Goal: Task Accomplishment & Management: Manage account settings

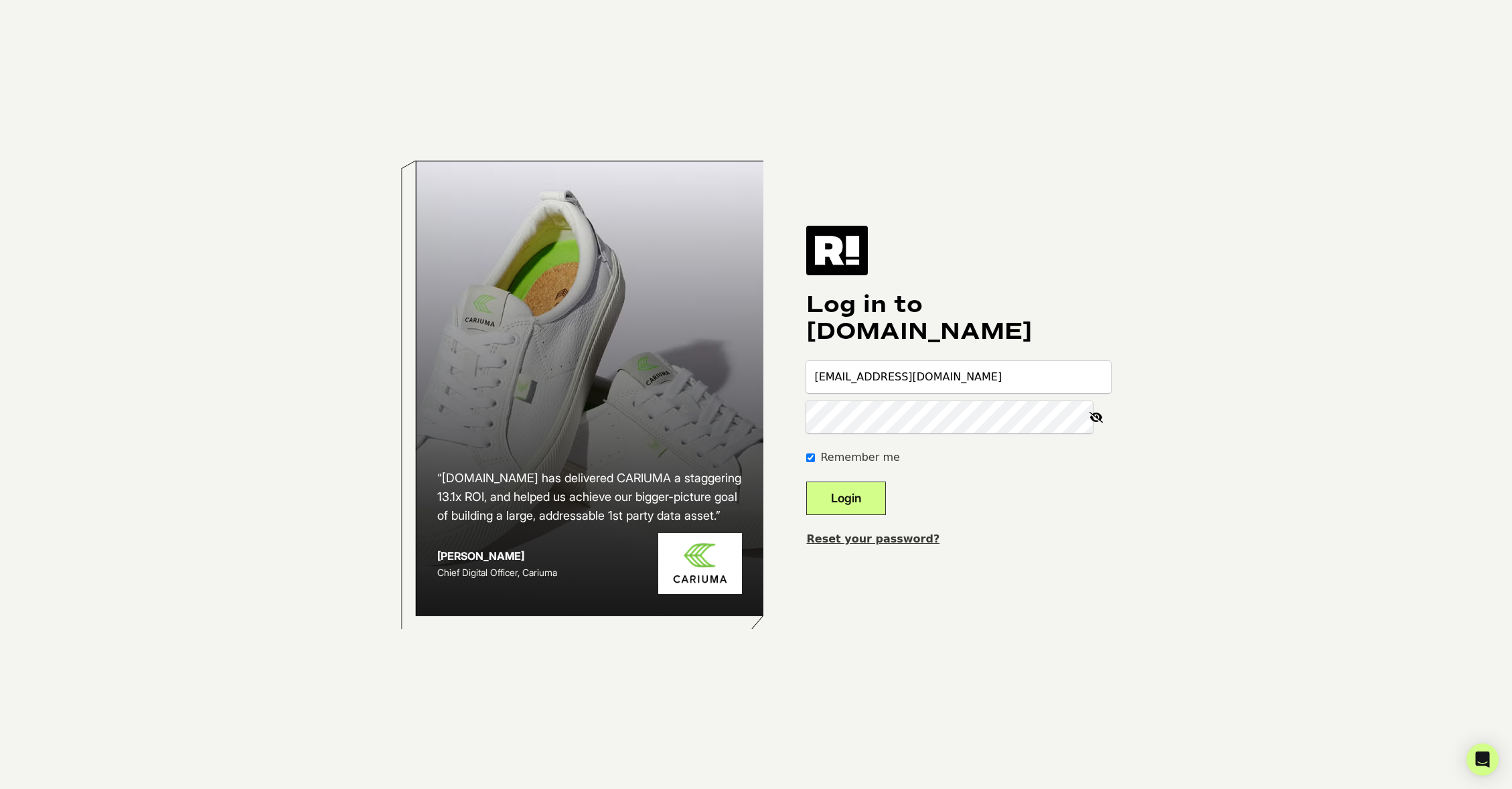
click at [886, 495] on button "Login" at bounding box center [846, 497] width 80 height 33
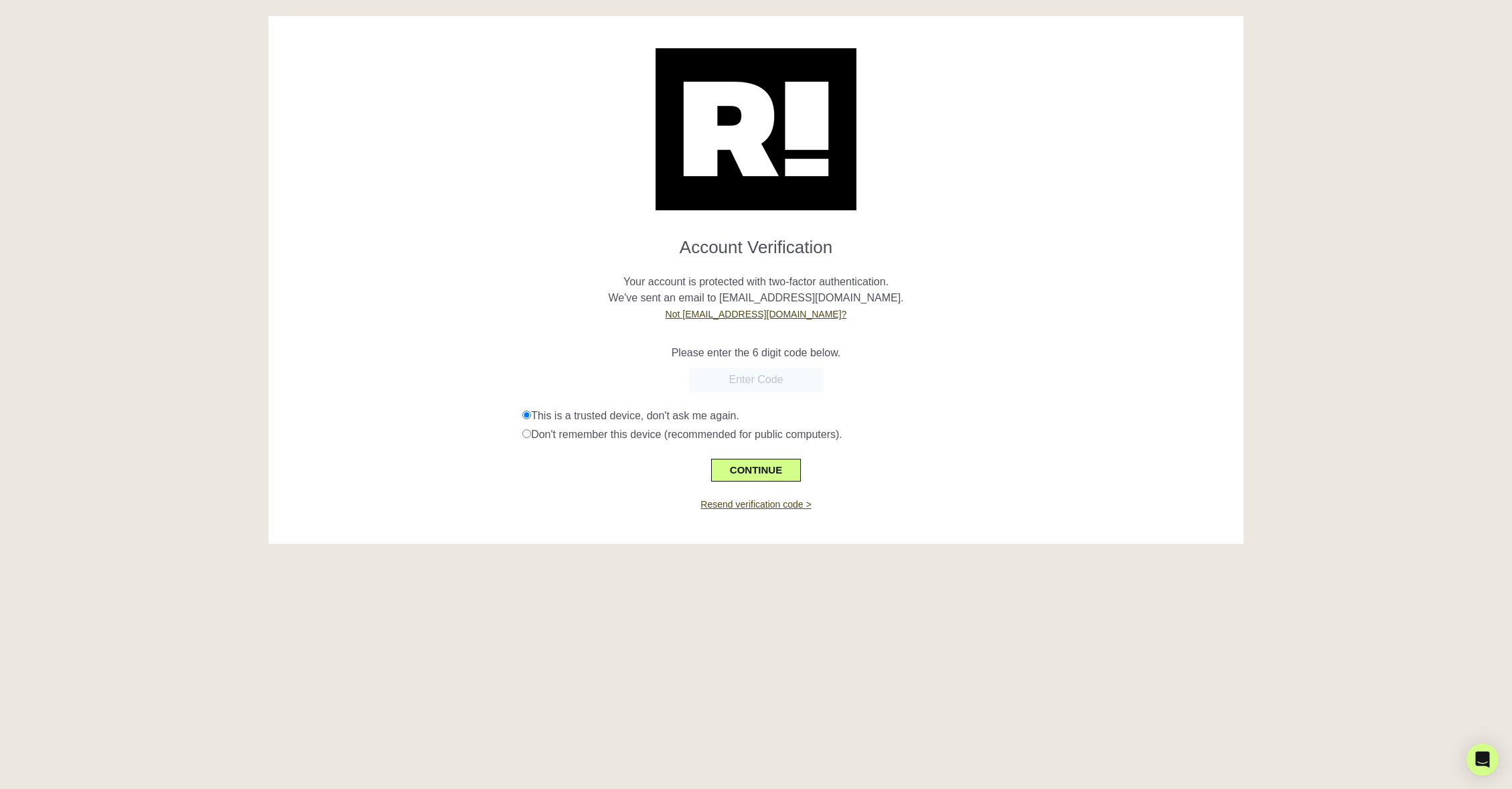
click at [755, 382] on input "text" at bounding box center [755, 379] width 134 height 24
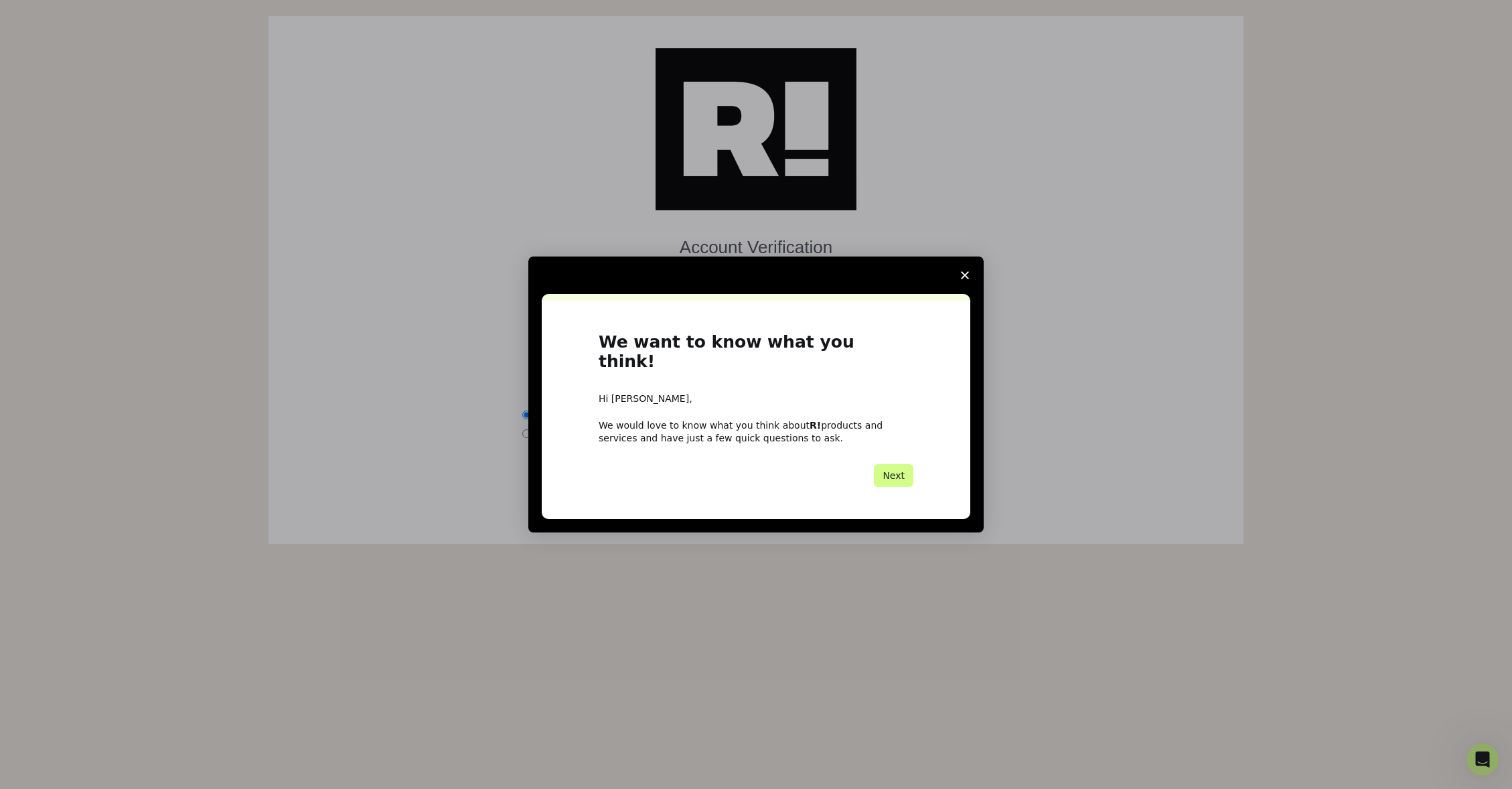
click at [968, 279] on icon "Close survey" at bounding box center [965, 275] width 8 height 8
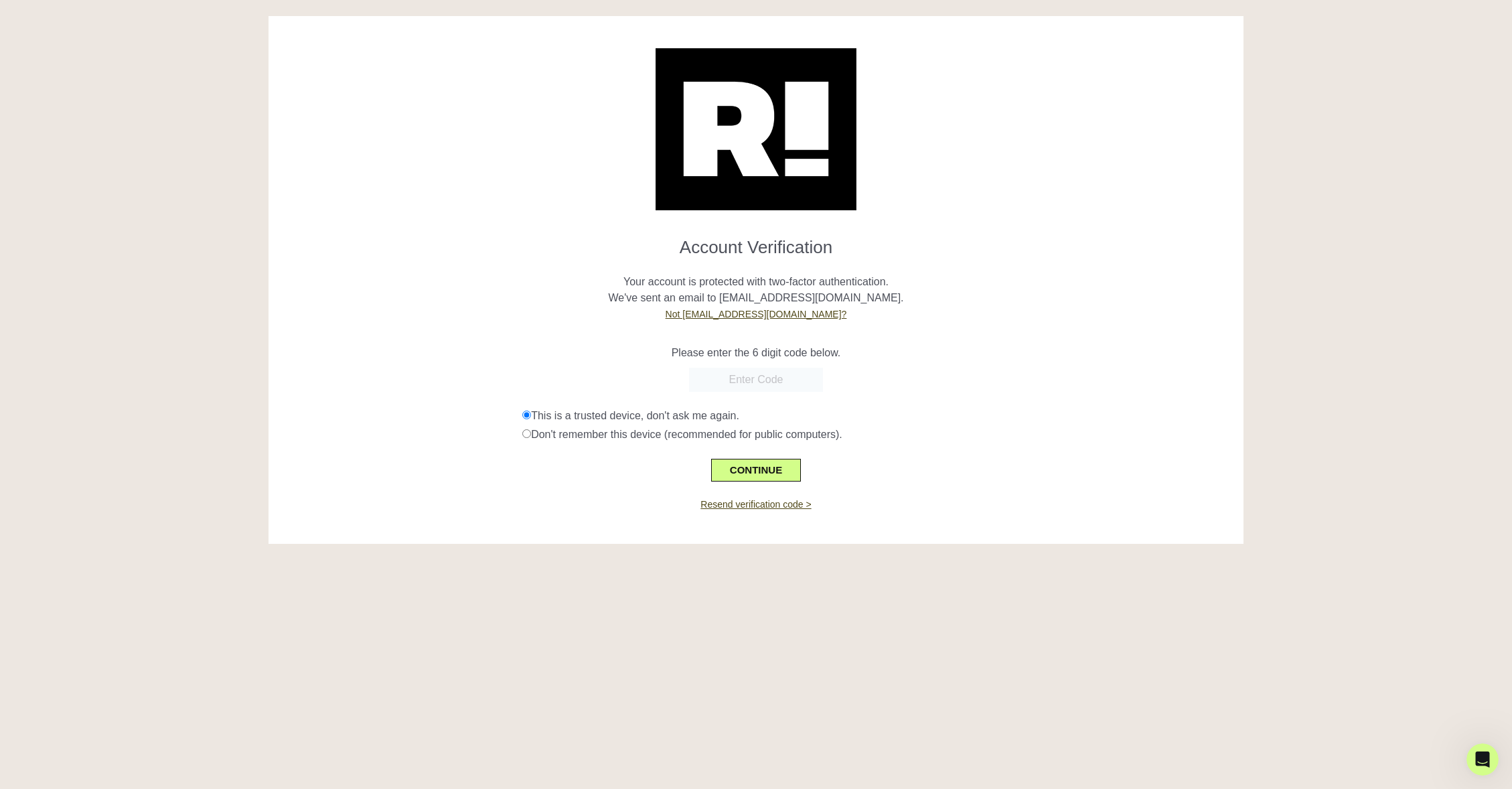
click at [768, 379] on input "text" at bounding box center [755, 379] width 134 height 24
paste input "147953"
type input "147953"
click at [757, 473] on button "CONTINUE" at bounding box center [756, 469] width 90 height 22
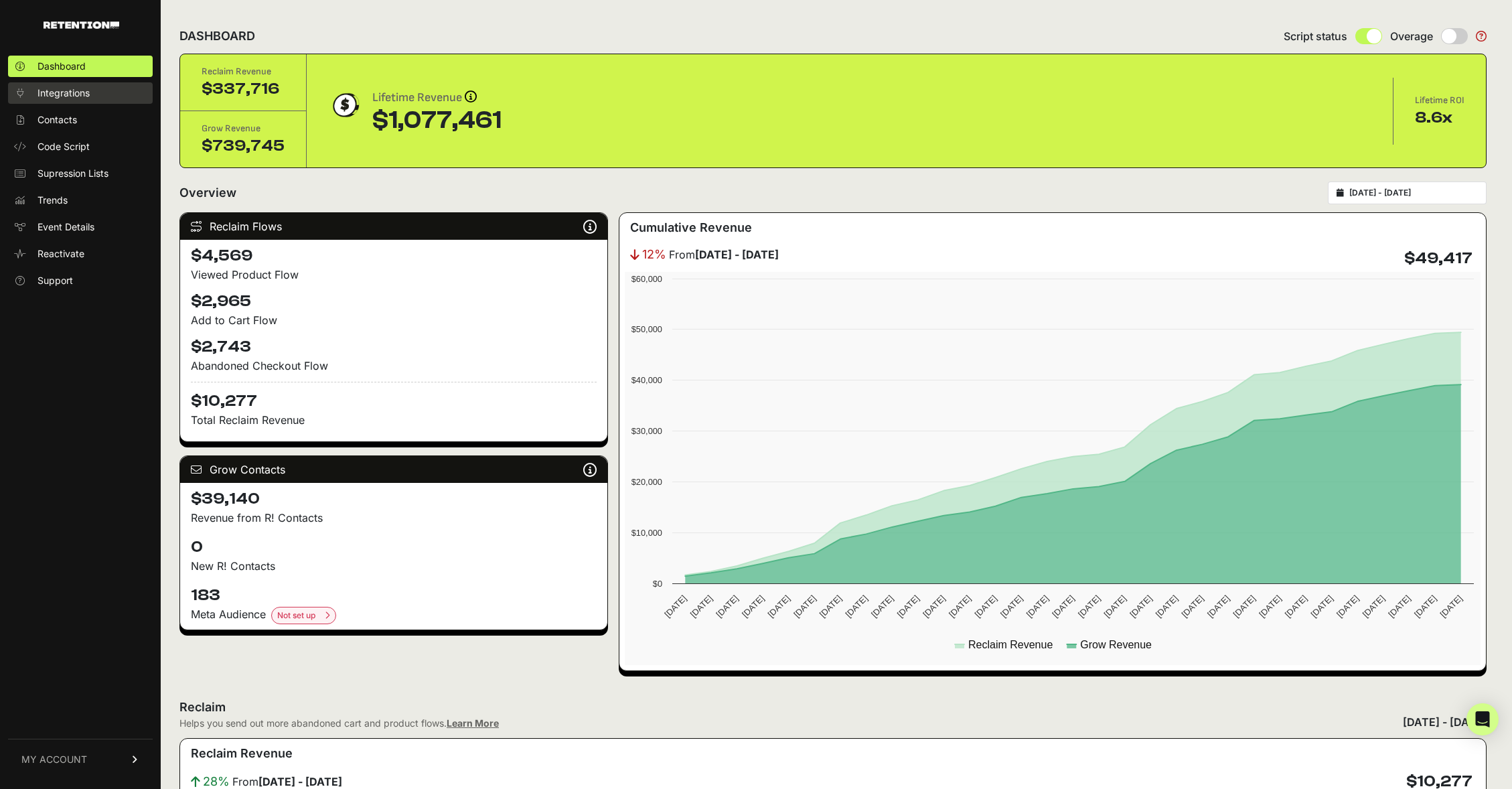
click at [46, 88] on span "Integrations" at bounding box center [63, 94] width 53 height 14
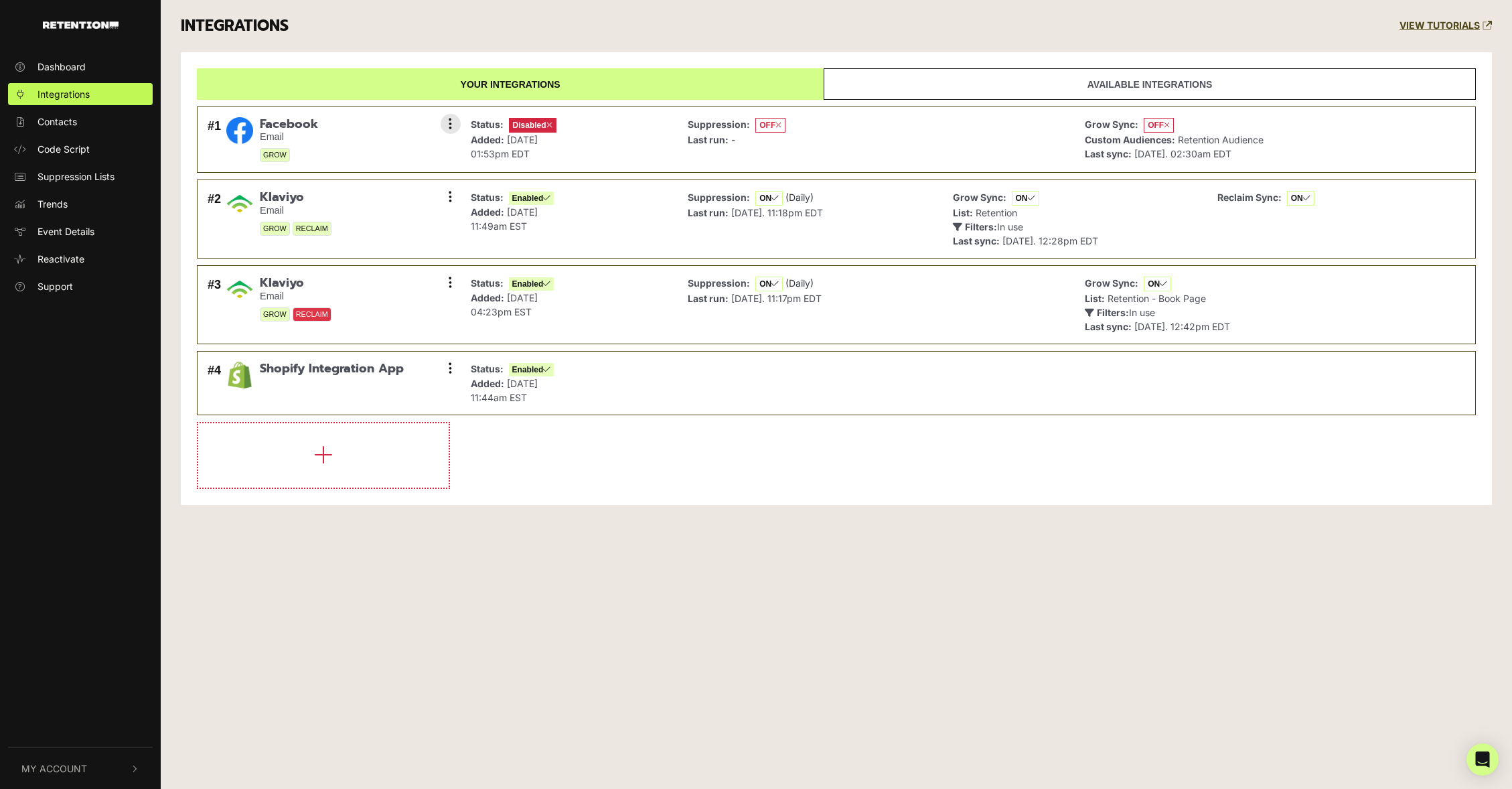
click at [1166, 125] on icon at bounding box center [1167, 125] width 6 height 8
click at [1170, 125] on icon at bounding box center [1167, 125] width 6 height 8
click at [454, 123] on button at bounding box center [451, 124] width 20 height 20
click at [355, 184] on link "Enable" at bounding box center [369, 183] width 127 height 30
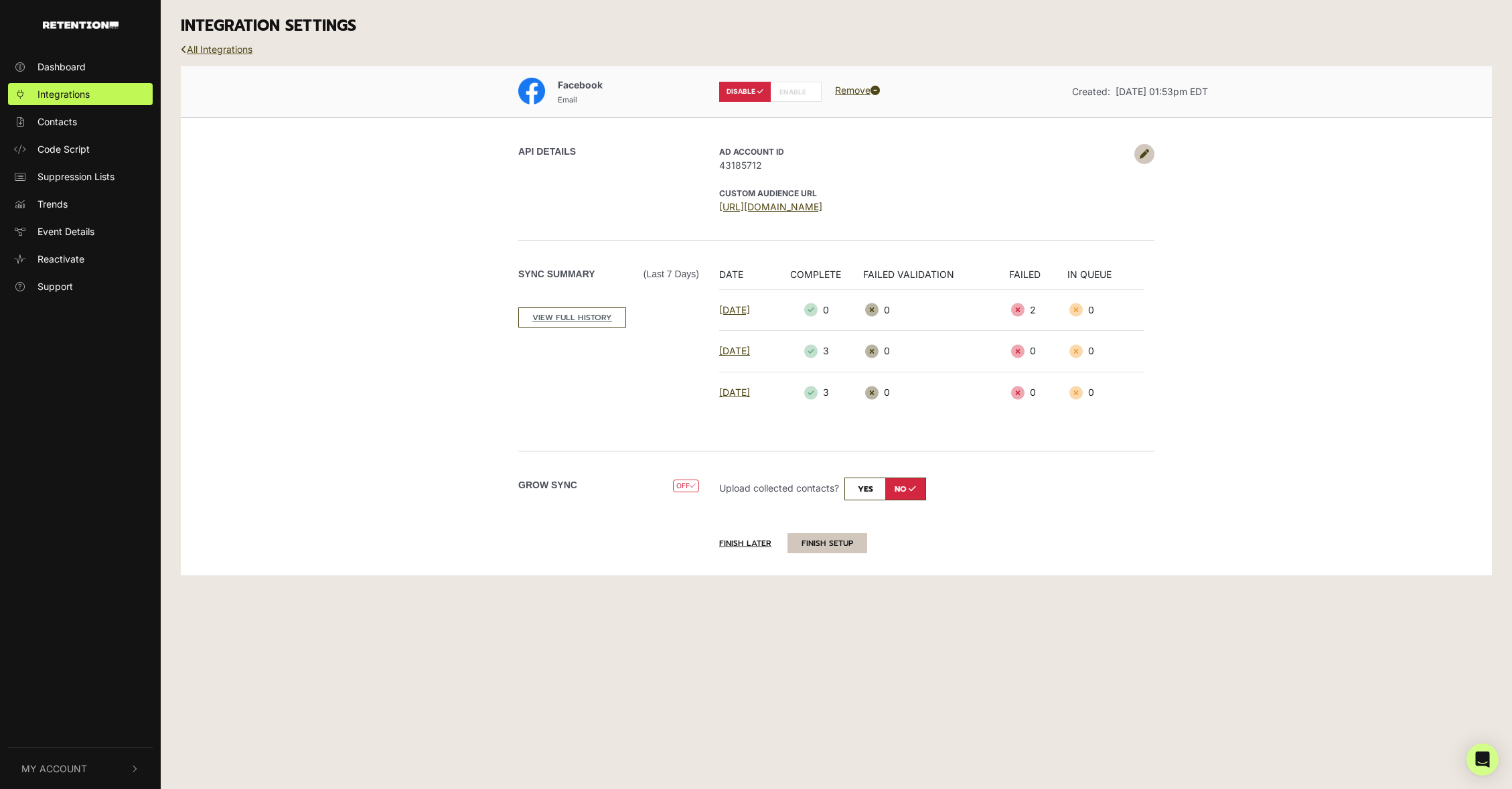
click at [826, 544] on button "FINISH SETUP" at bounding box center [827, 542] width 80 height 20
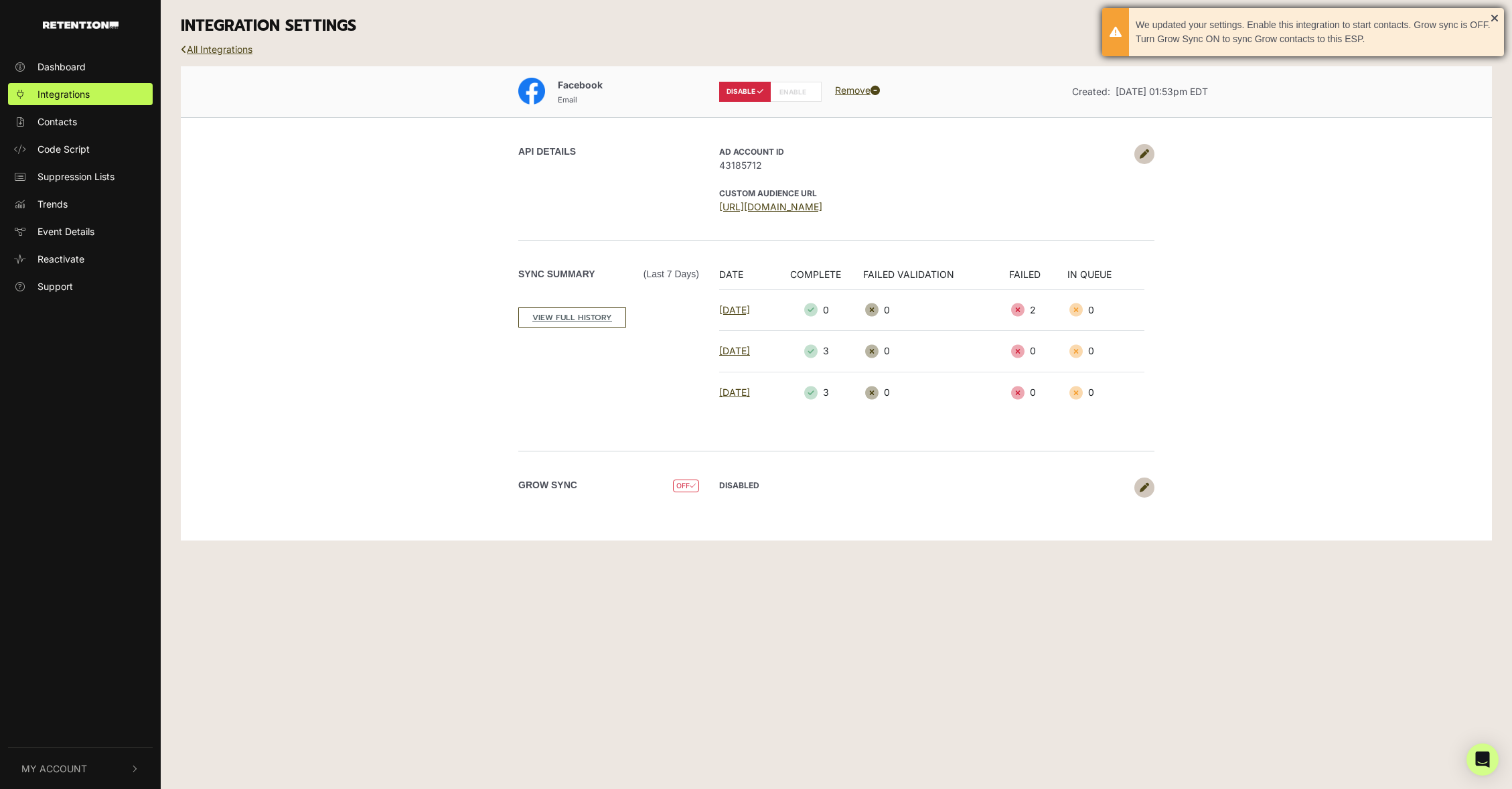
click at [1494, 16] on div "We updated your settings. Enable this integration to start contacts. Grow sync …" at bounding box center [1303, 31] width 402 height 48
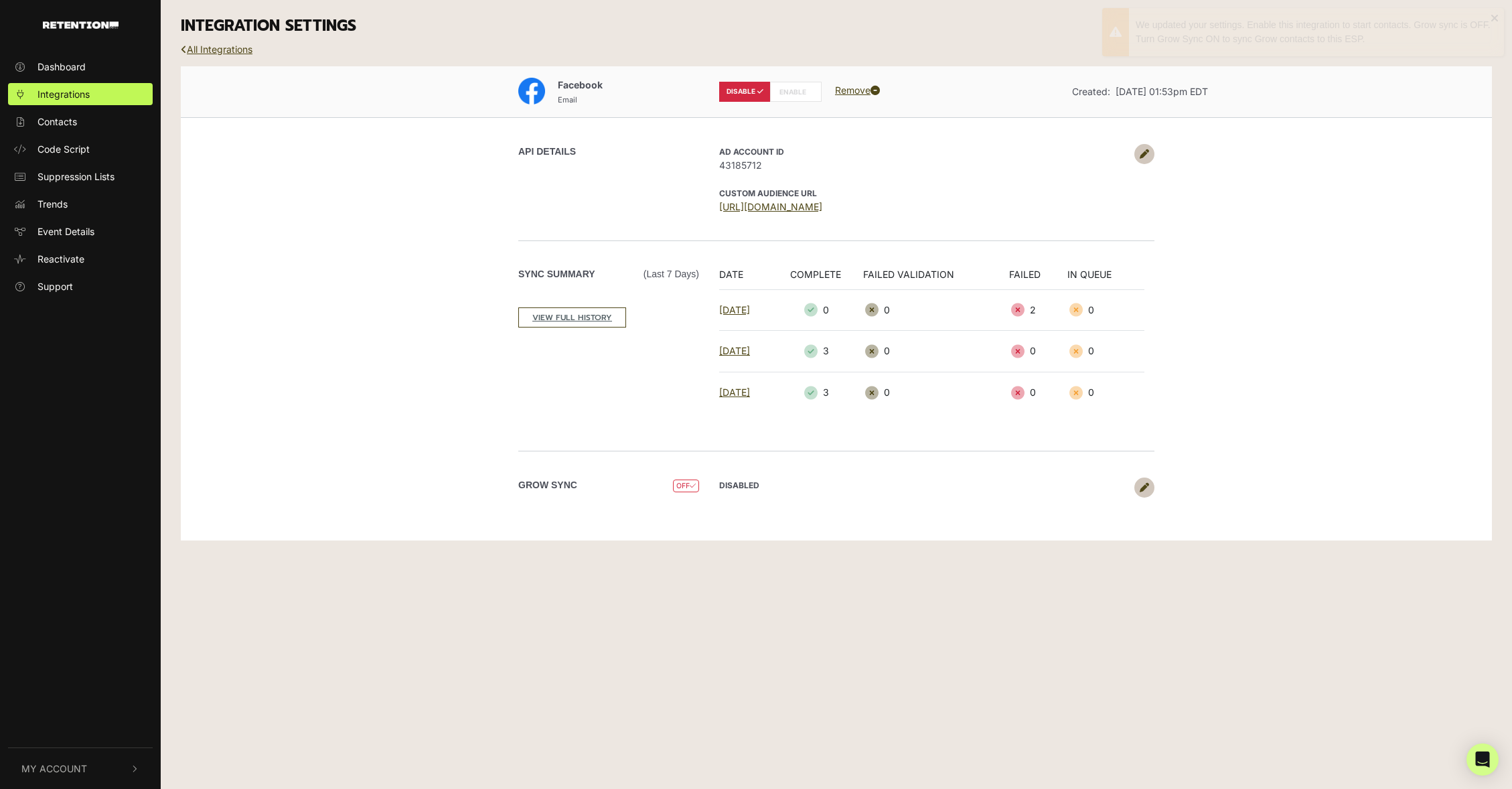
click at [807, 98] on label "ENABLE" at bounding box center [795, 92] width 52 height 20
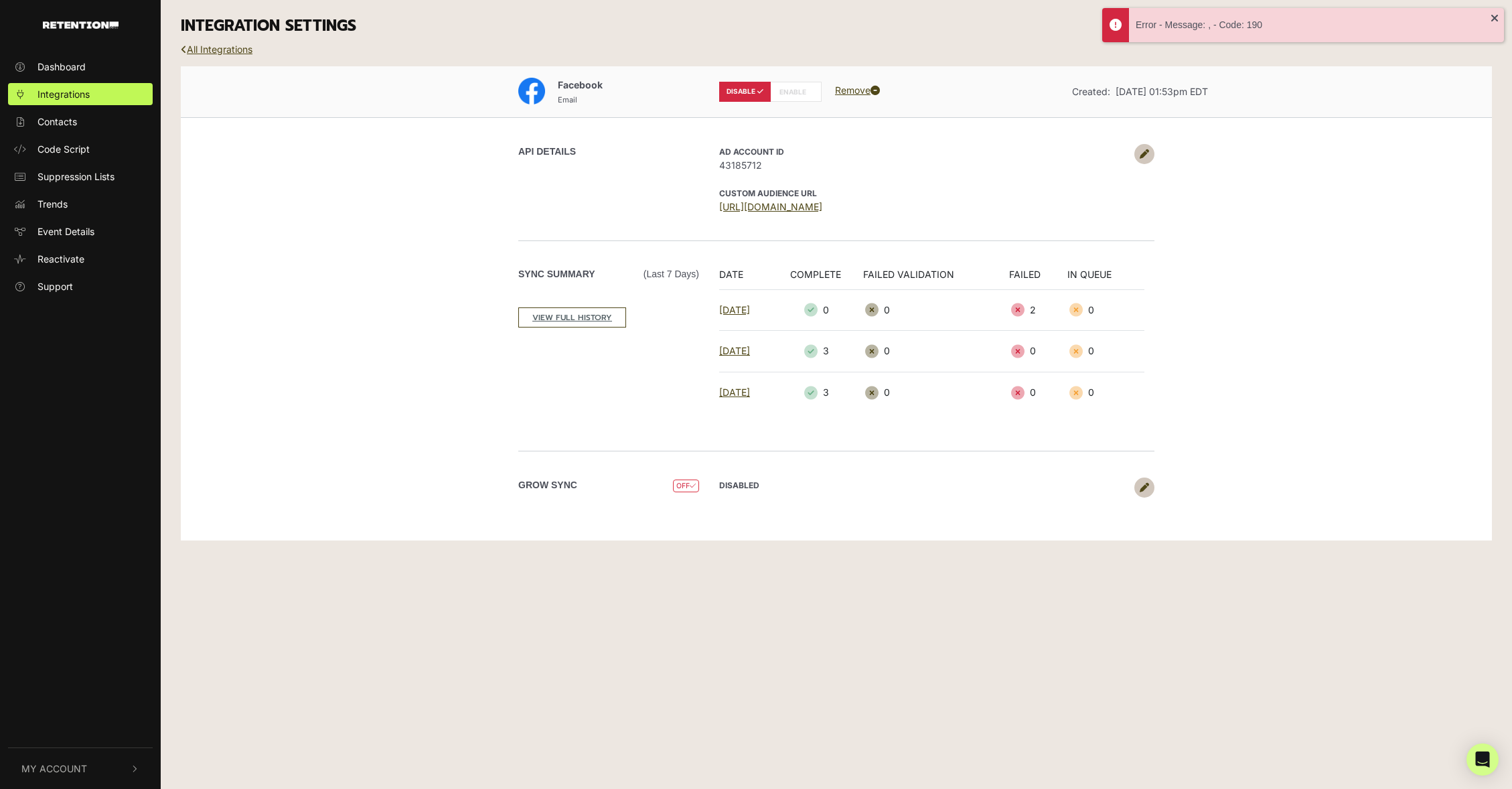
click at [862, 87] on link "Remove" at bounding box center [857, 90] width 45 height 12
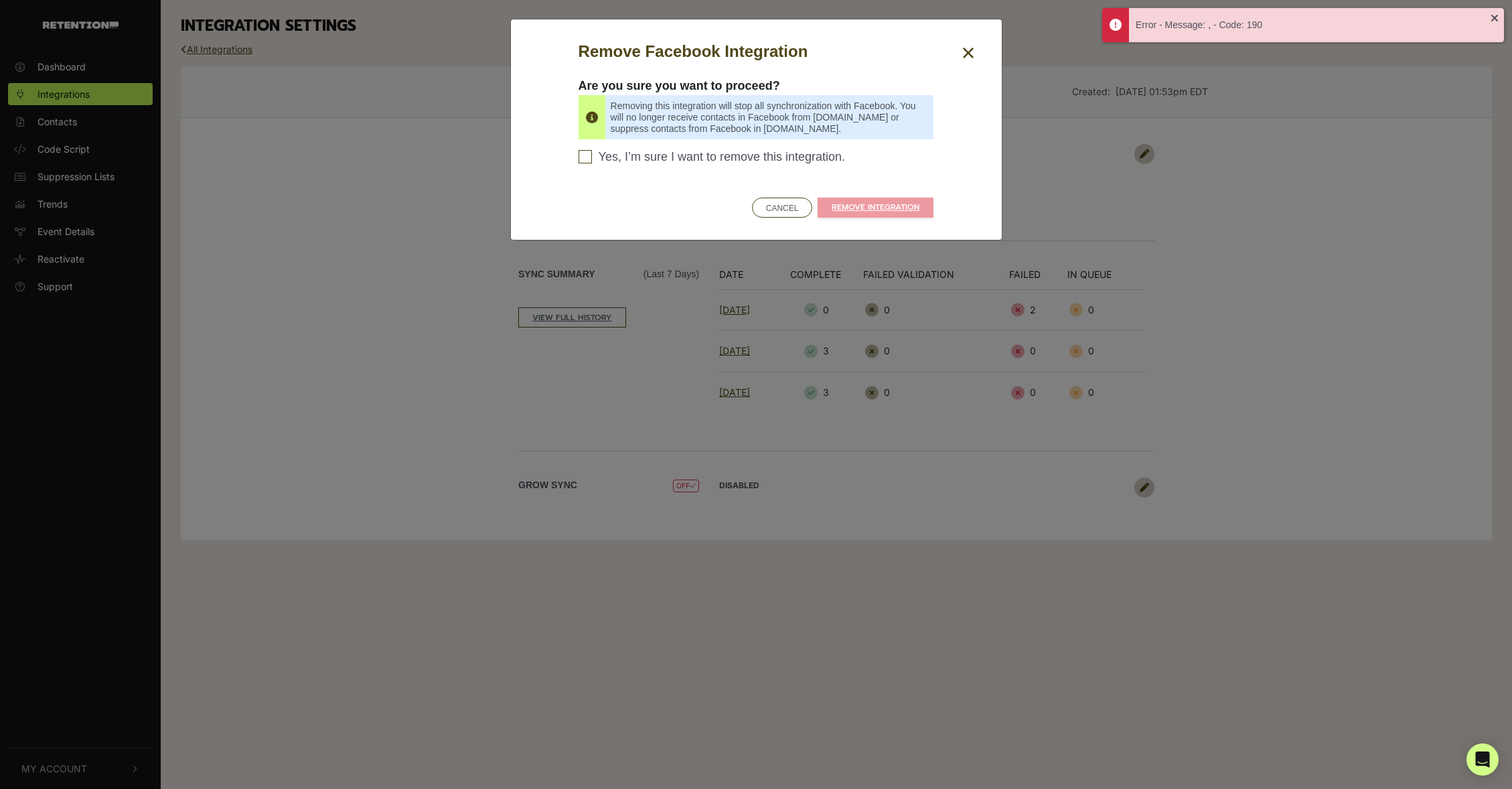
click at [653, 159] on span "Yes, I’m sure I want to remove this integration." at bounding box center [722, 157] width 247 height 15
click at [592, 159] on input "Yes, I’m sure I want to remove this integration. Please confirm to continue" at bounding box center [585, 157] width 14 height 14
checkbox input "true"
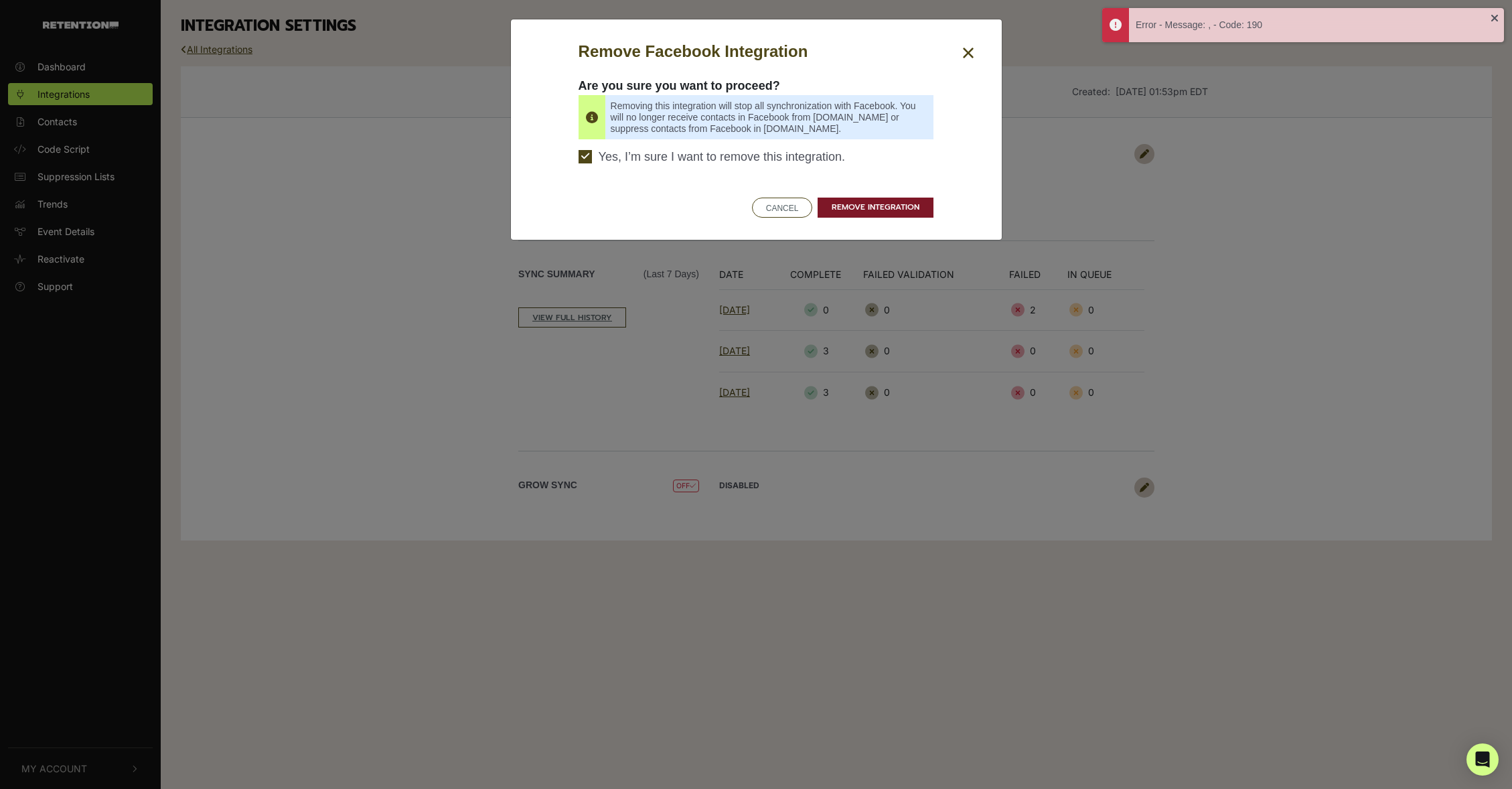
click at [904, 205] on link "REMOVE INTEGRATION" at bounding box center [875, 207] width 116 height 20
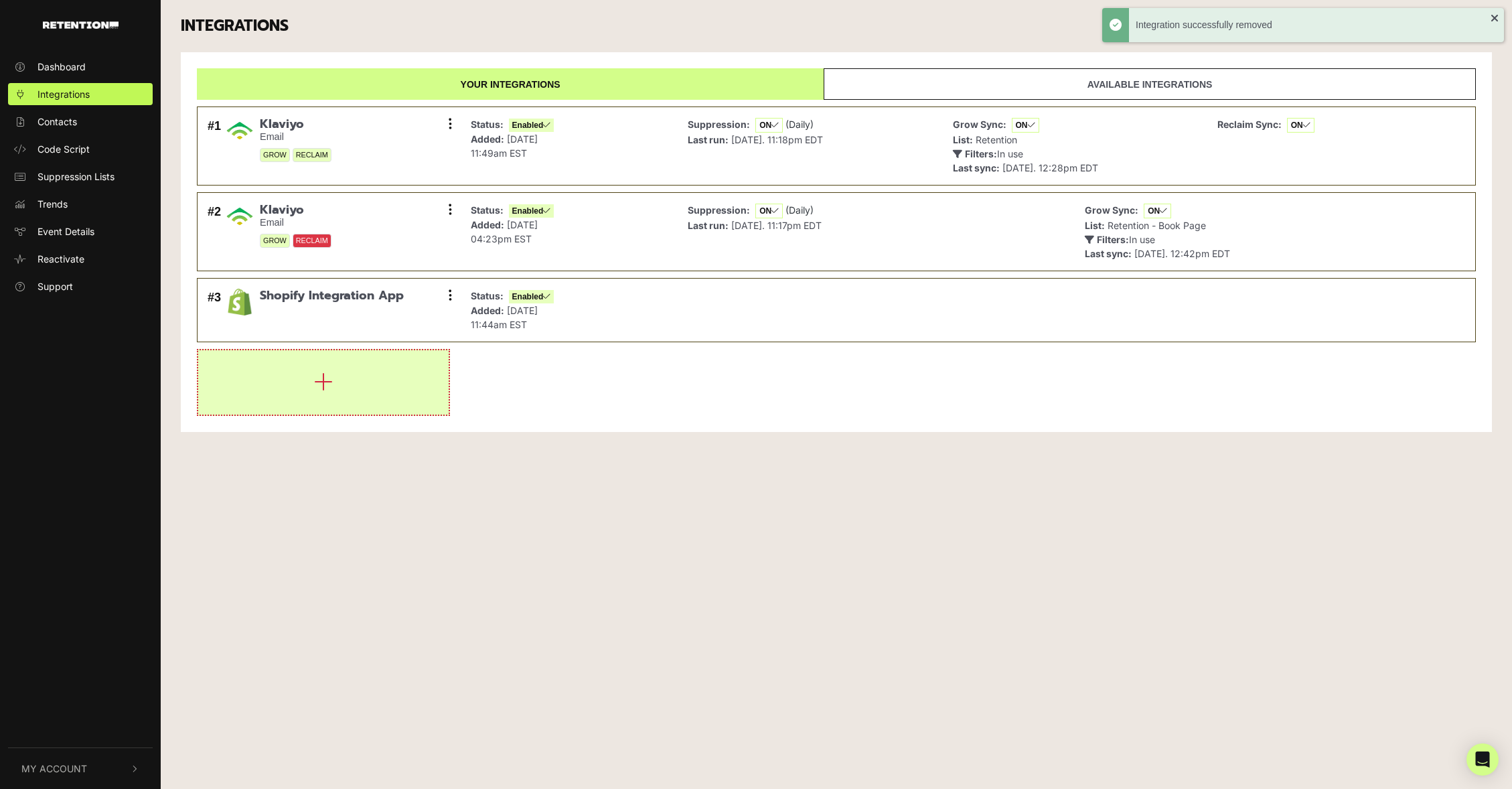
click at [312, 373] on button "button" at bounding box center [323, 382] width 251 height 64
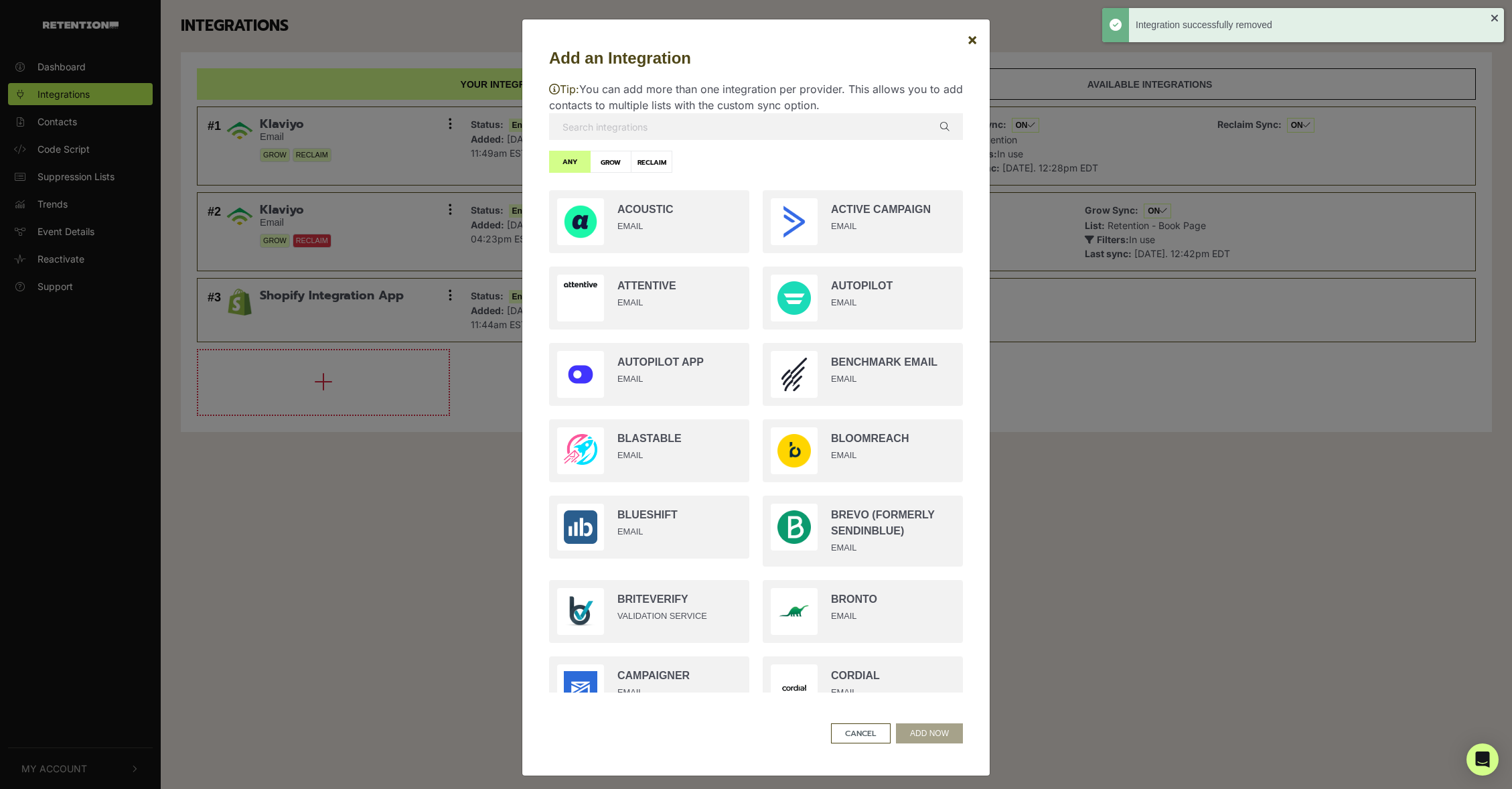
click at [712, 119] on input "text" at bounding box center [756, 126] width 414 height 26
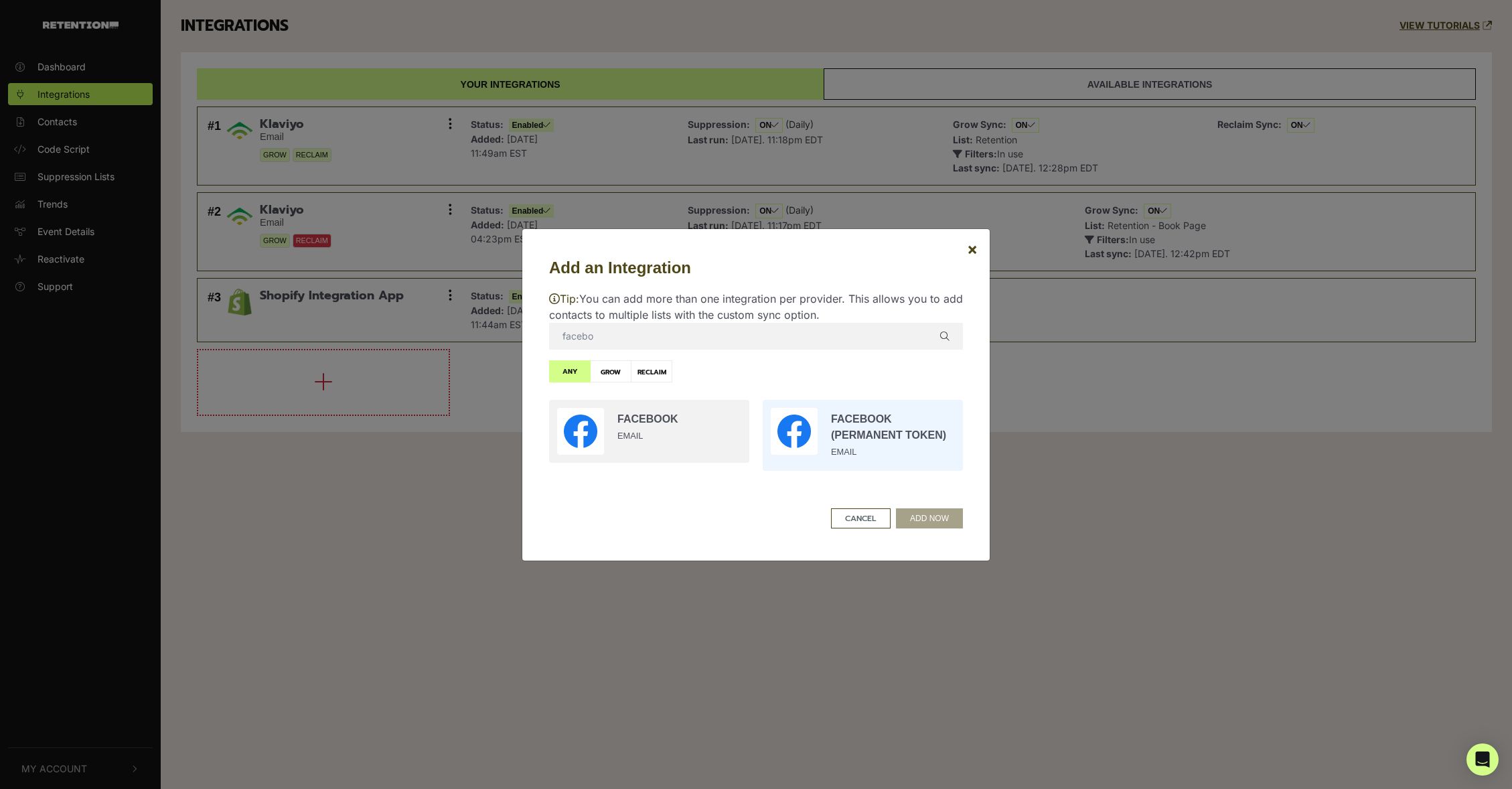
type input "facebo"
click at [865, 441] on input "radio" at bounding box center [862, 435] width 214 height 84
radio input "true"
click at [934, 517] on button "ADD NOW" at bounding box center [929, 518] width 67 height 20
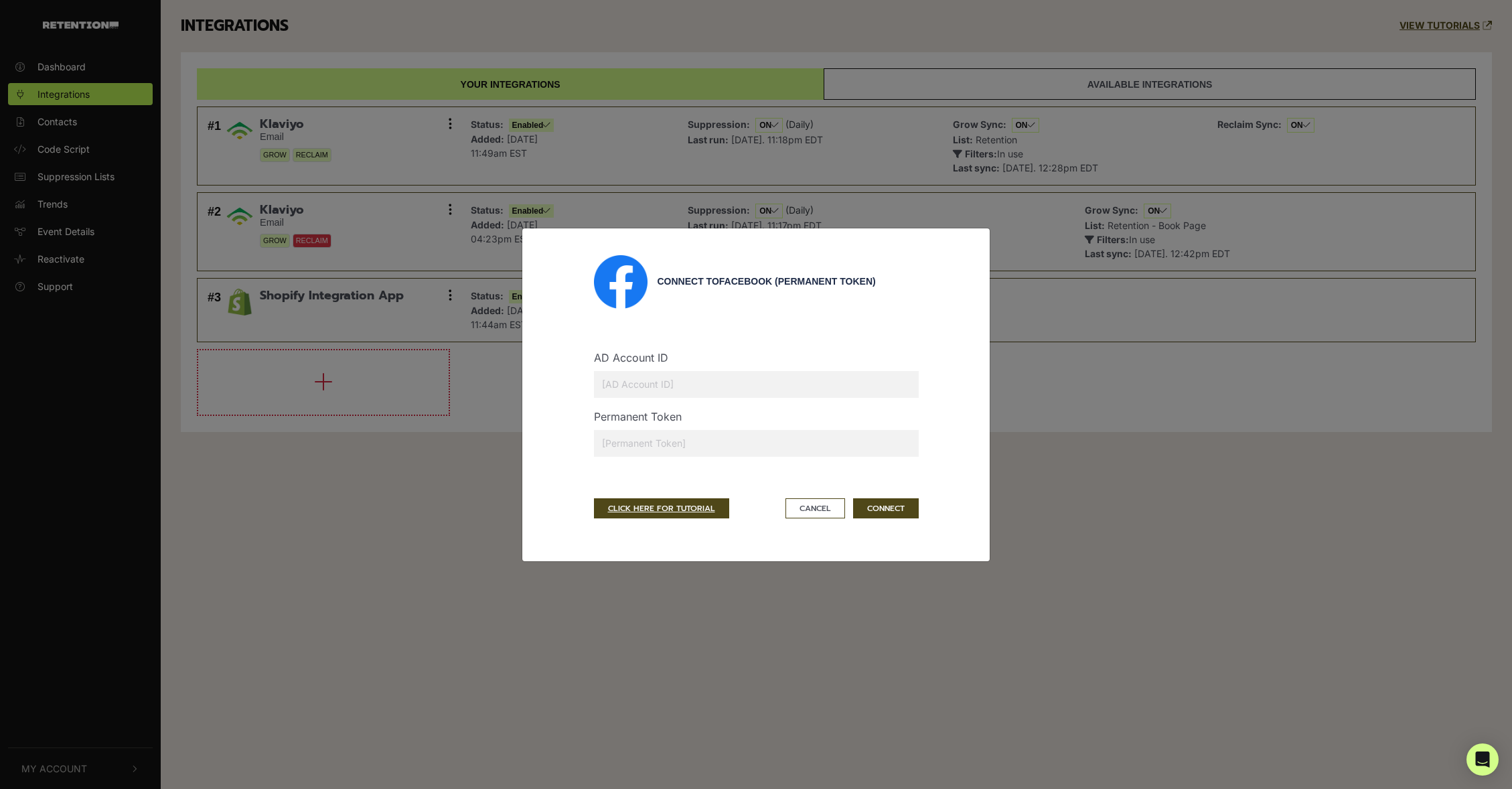
click at [628, 383] on input "text" at bounding box center [756, 383] width 325 height 26
type input "43185712"
click at [901, 511] on button "CONNECT" at bounding box center [885, 508] width 65 height 20
click at [696, 441] on input "text" at bounding box center [756, 443] width 325 height 26
drag, startPoint x: 713, startPoint y: 398, endPoint x: 716, endPoint y: 385, distance: 13.3
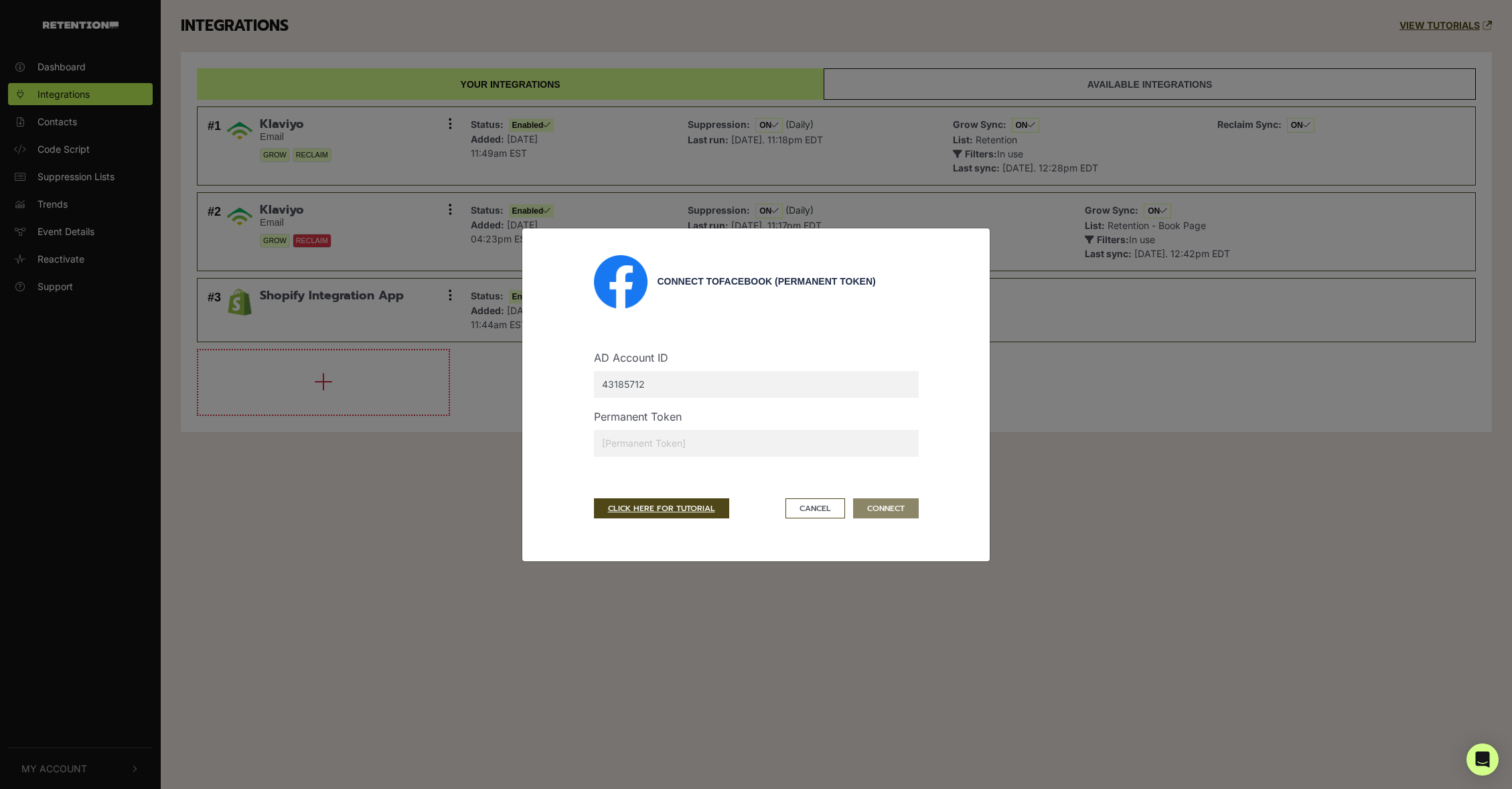
click at [714, 394] on div "AD Account ID 43185712" at bounding box center [756, 378] width 344 height 59
click at [716, 385] on input "43185712" at bounding box center [756, 383] width 325 height 26
click at [781, 383] on input "43185712" at bounding box center [756, 383] width 325 height 26
click at [685, 384] on input "43185712" at bounding box center [756, 383] width 325 height 26
type input "[Permanent Token"
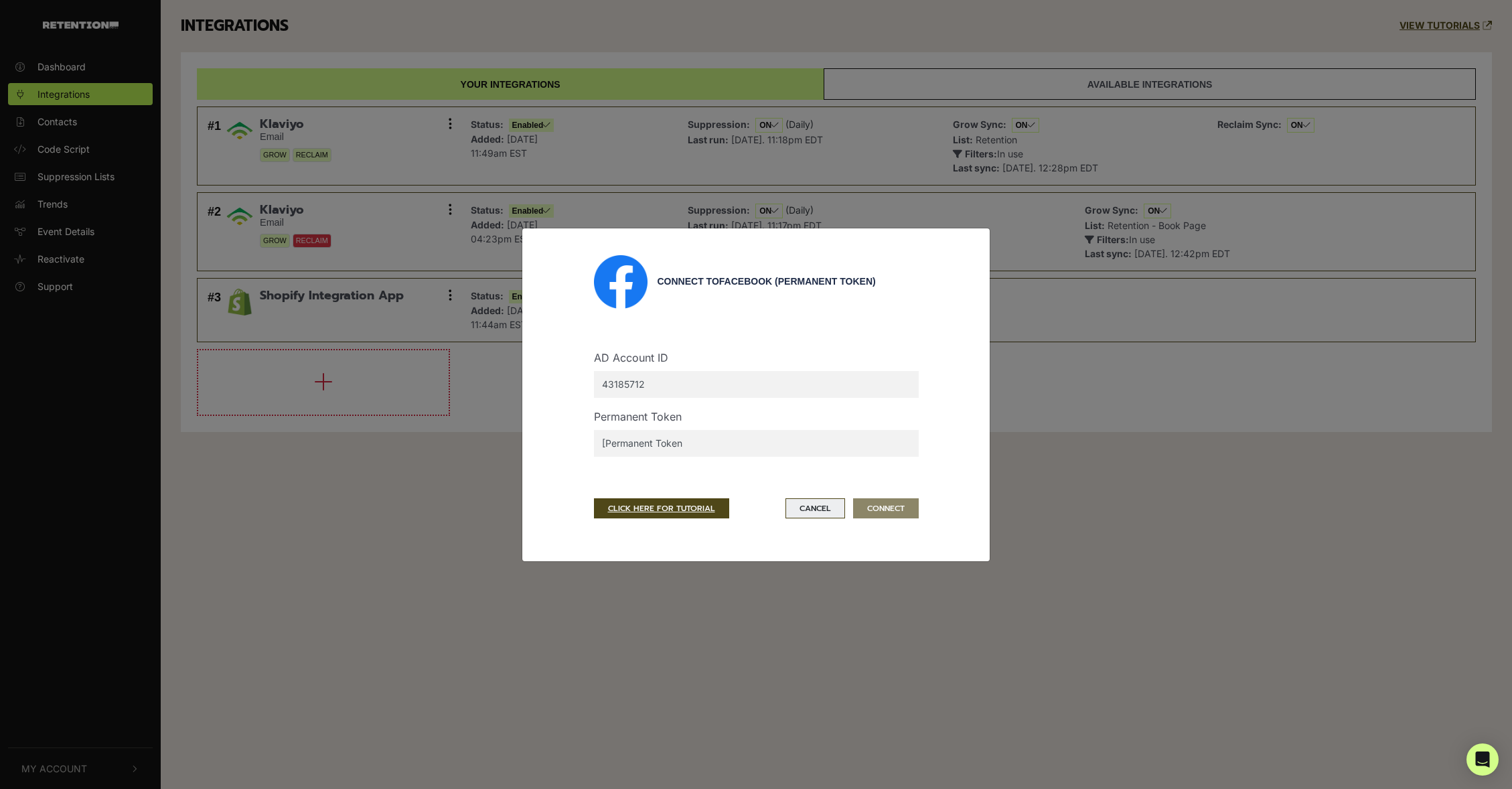
click at [814, 509] on button "Cancel" at bounding box center [815, 508] width 60 height 20
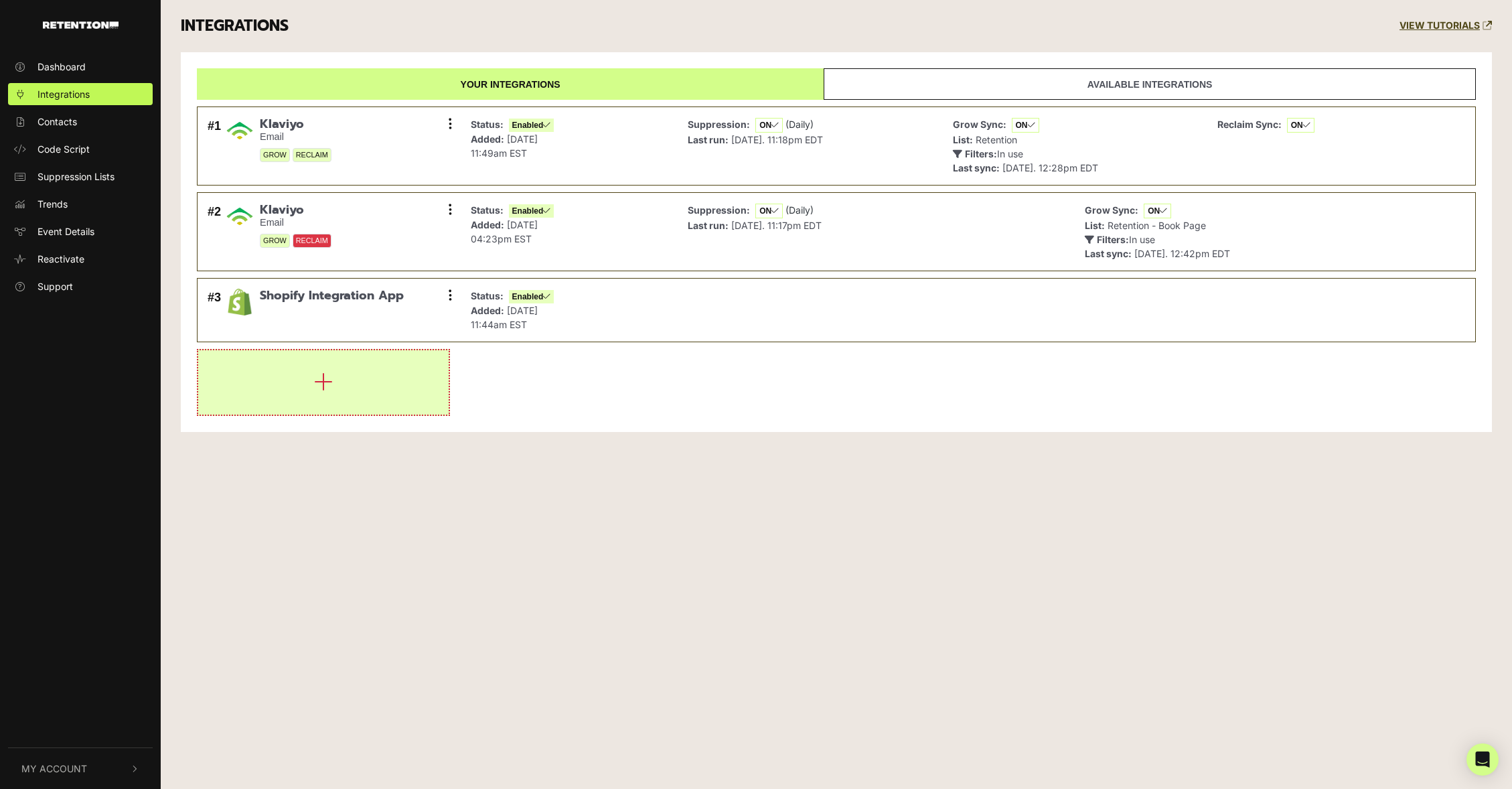
click at [380, 378] on button "button" at bounding box center [323, 382] width 251 height 64
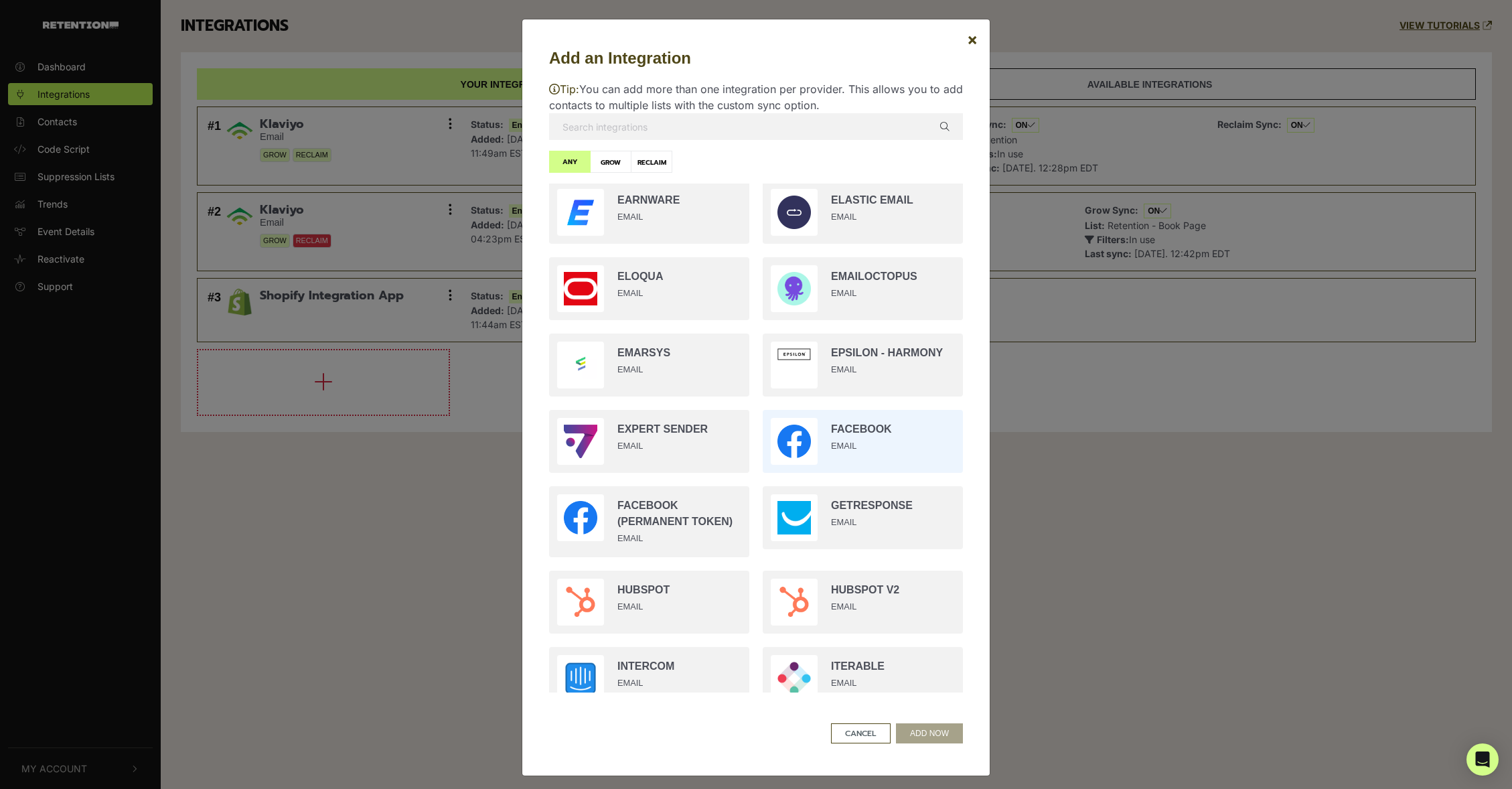
scroll to position [628, 0]
click at [697, 517] on input "radio" at bounding box center [649, 521] width 214 height 84
radio input "true"
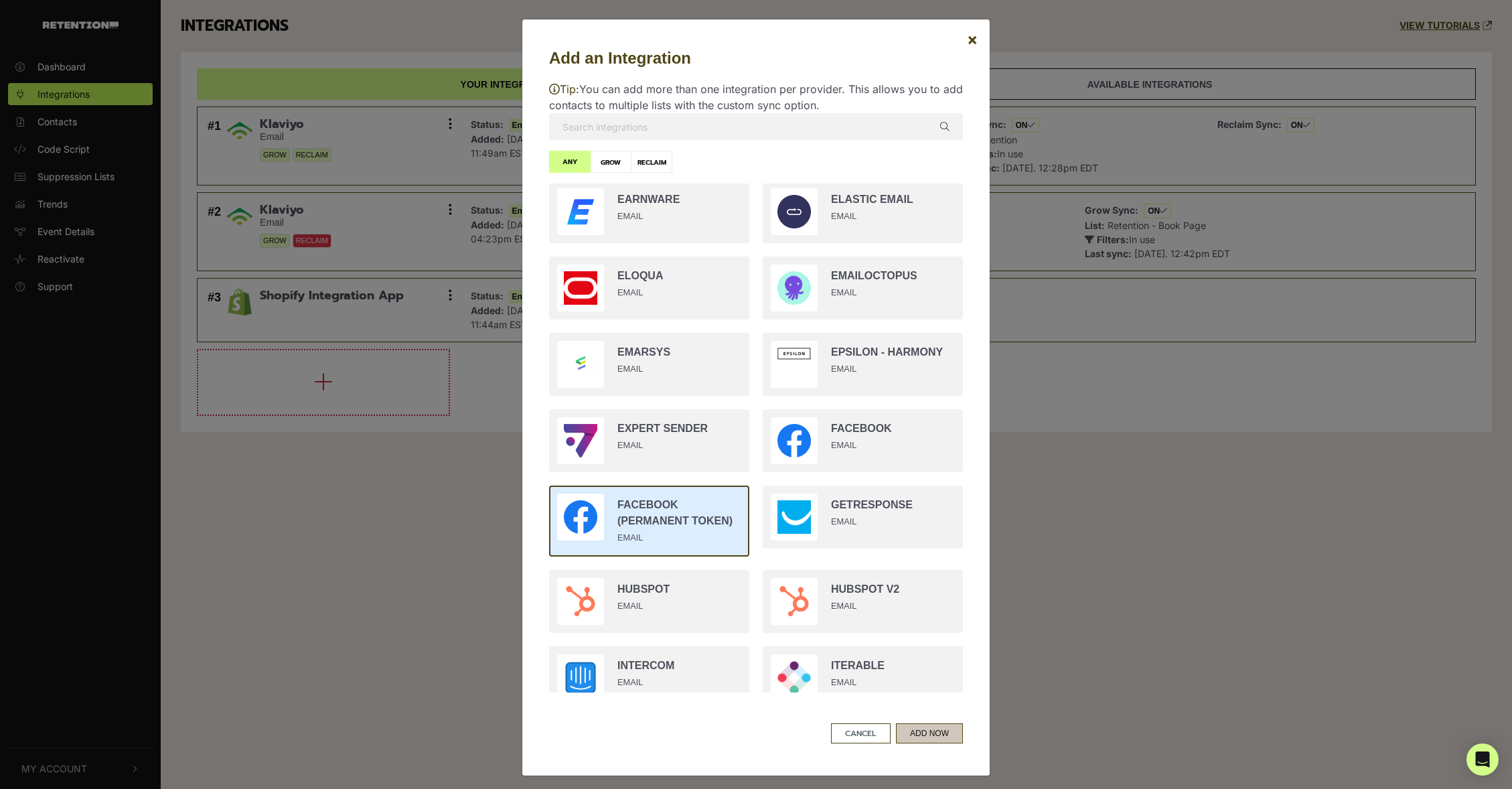
click at [946, 735] on button "ADD NOW" at bounding box center [929, 732] width 67 height 20
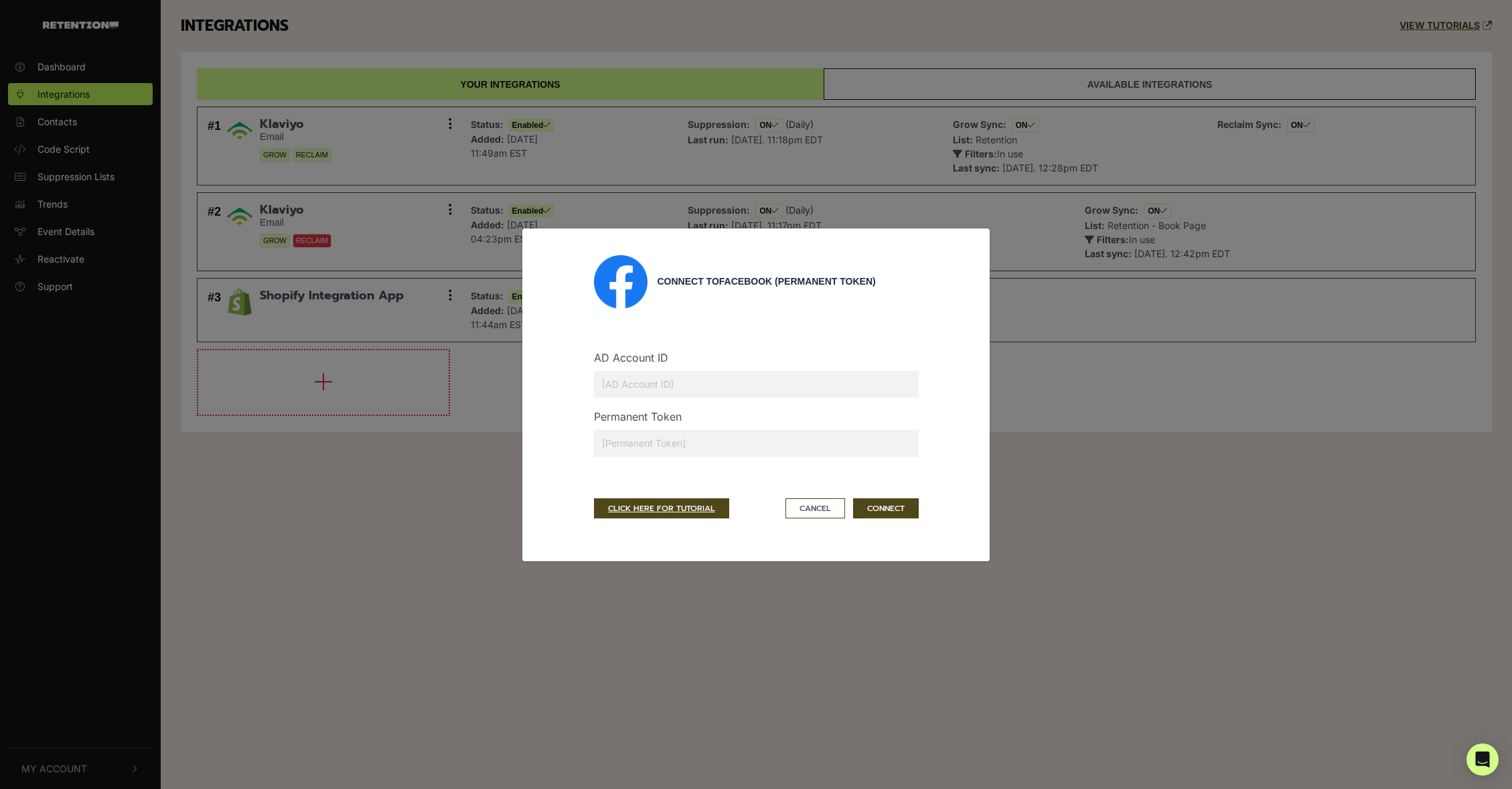
click at [657, 383] on input "text" at bounding box center [756, 383] width 325 height 26
type input "43185712"
click at [665, 441] on input "text" at bounding box center [756, 443] width 325 height 26
type input "{"
type input "[Permanent Token]"
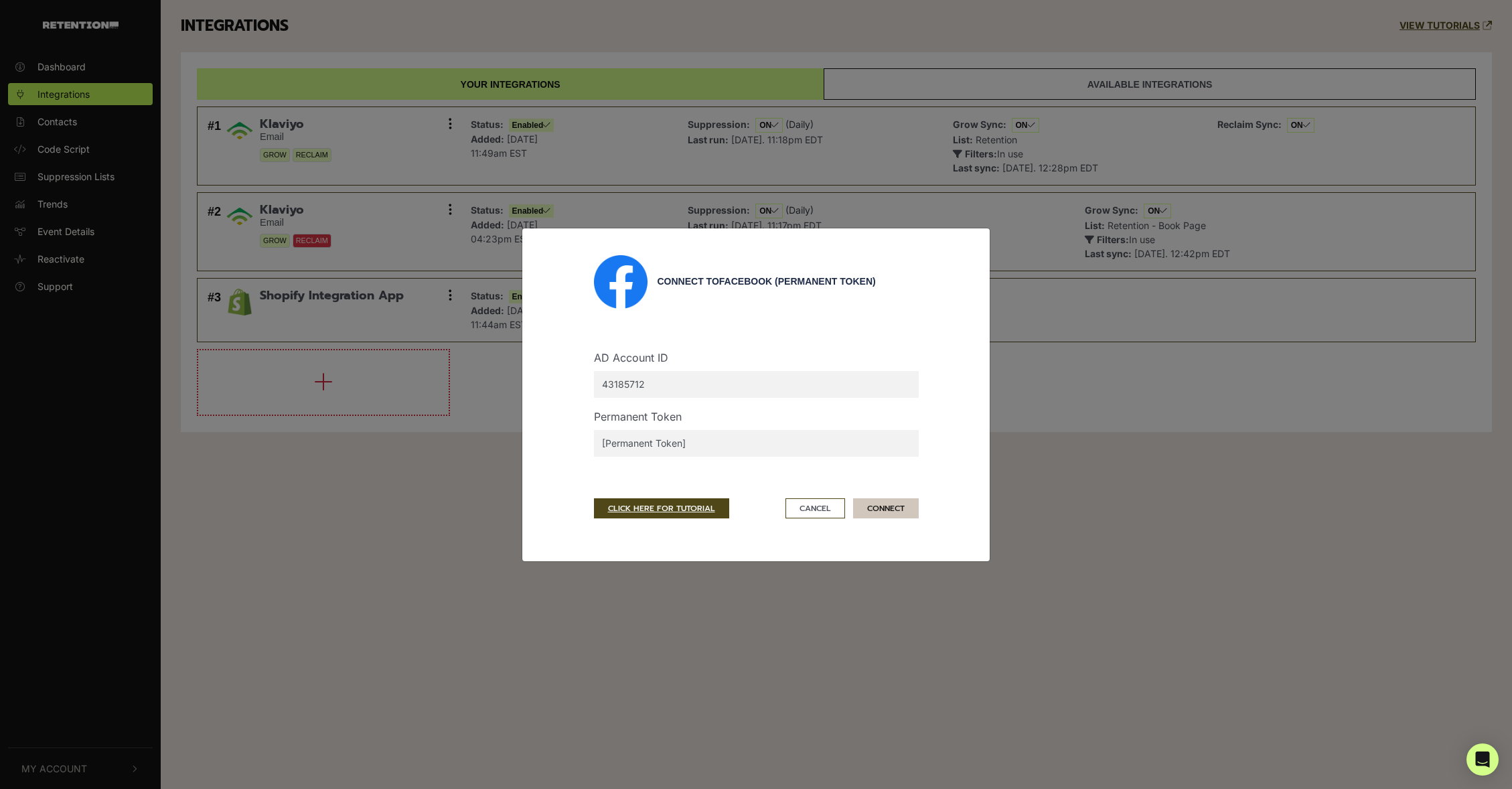
click at [894, 507] on button "CONNECT" at bounding box center [885, 508] width 65 height 20
click at [660, 385] on input "43185712" at bounding box center [756, 383] width 325 height 26
click at [820, 513] on button "Cancel" at bounding box center [815, 508] width 60 height 20
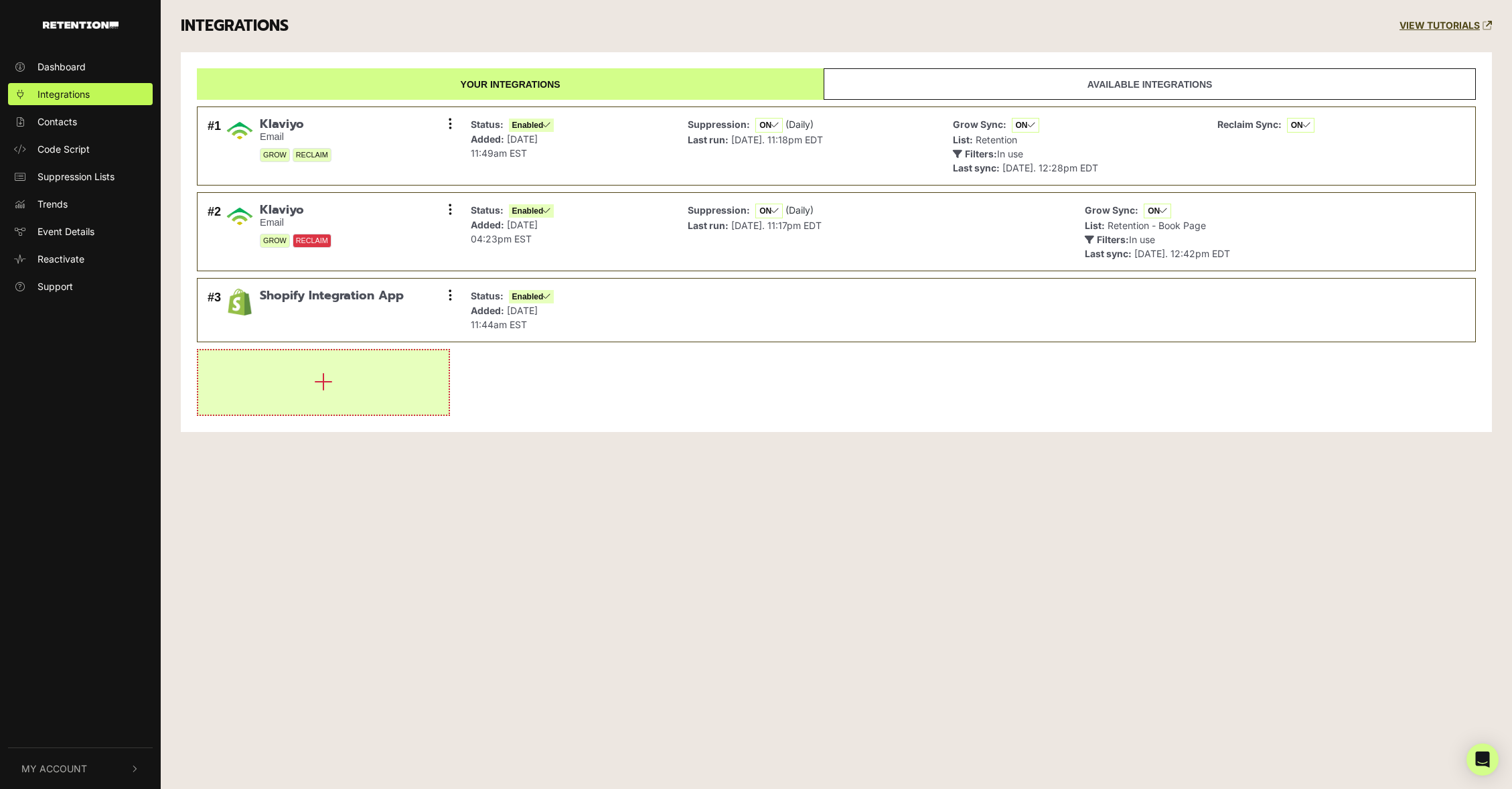
click at [330, 368] on button "button" at bounding box center [323, 382] width 251 height 64
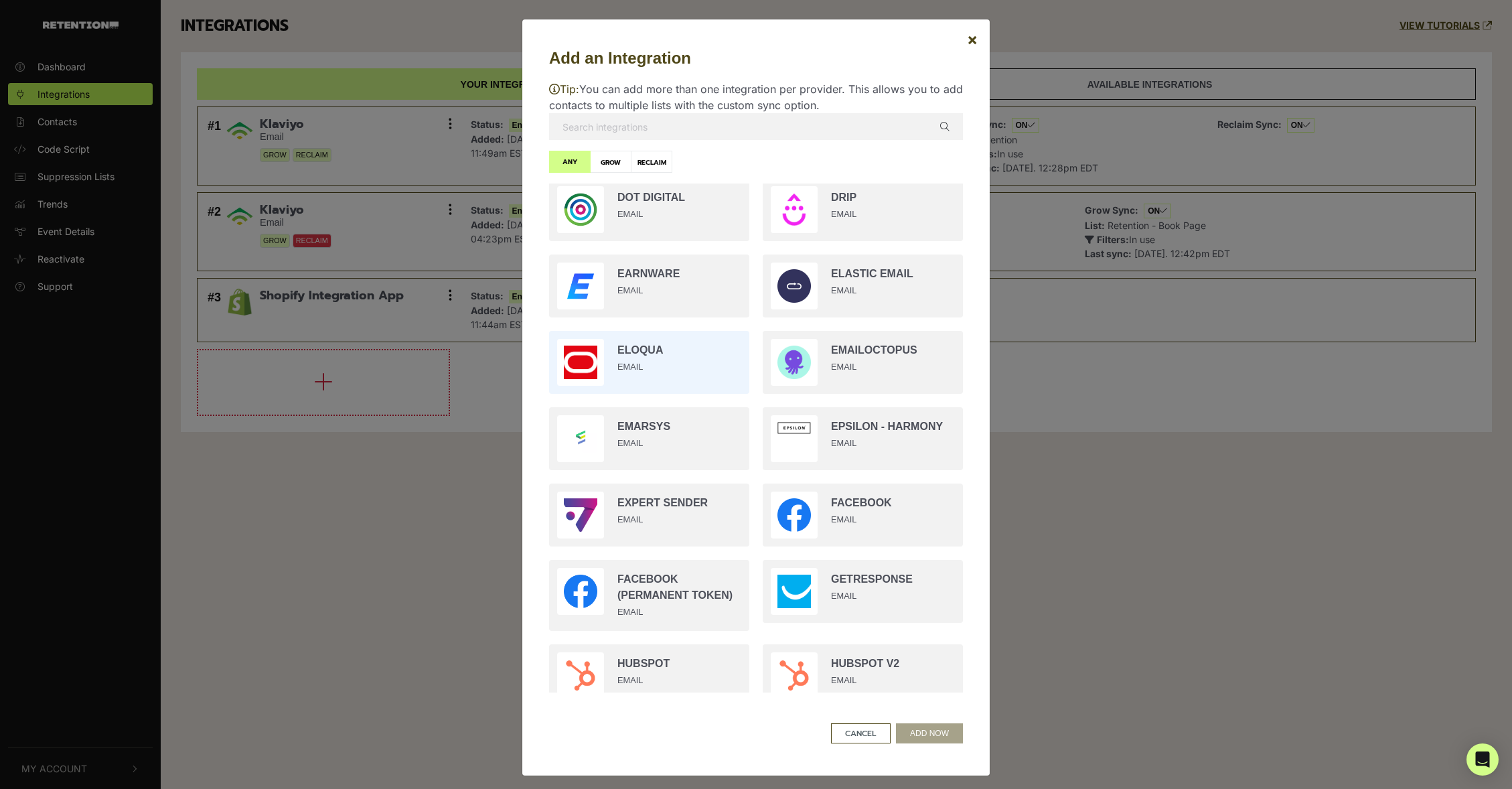
scroll to position [659, 0]
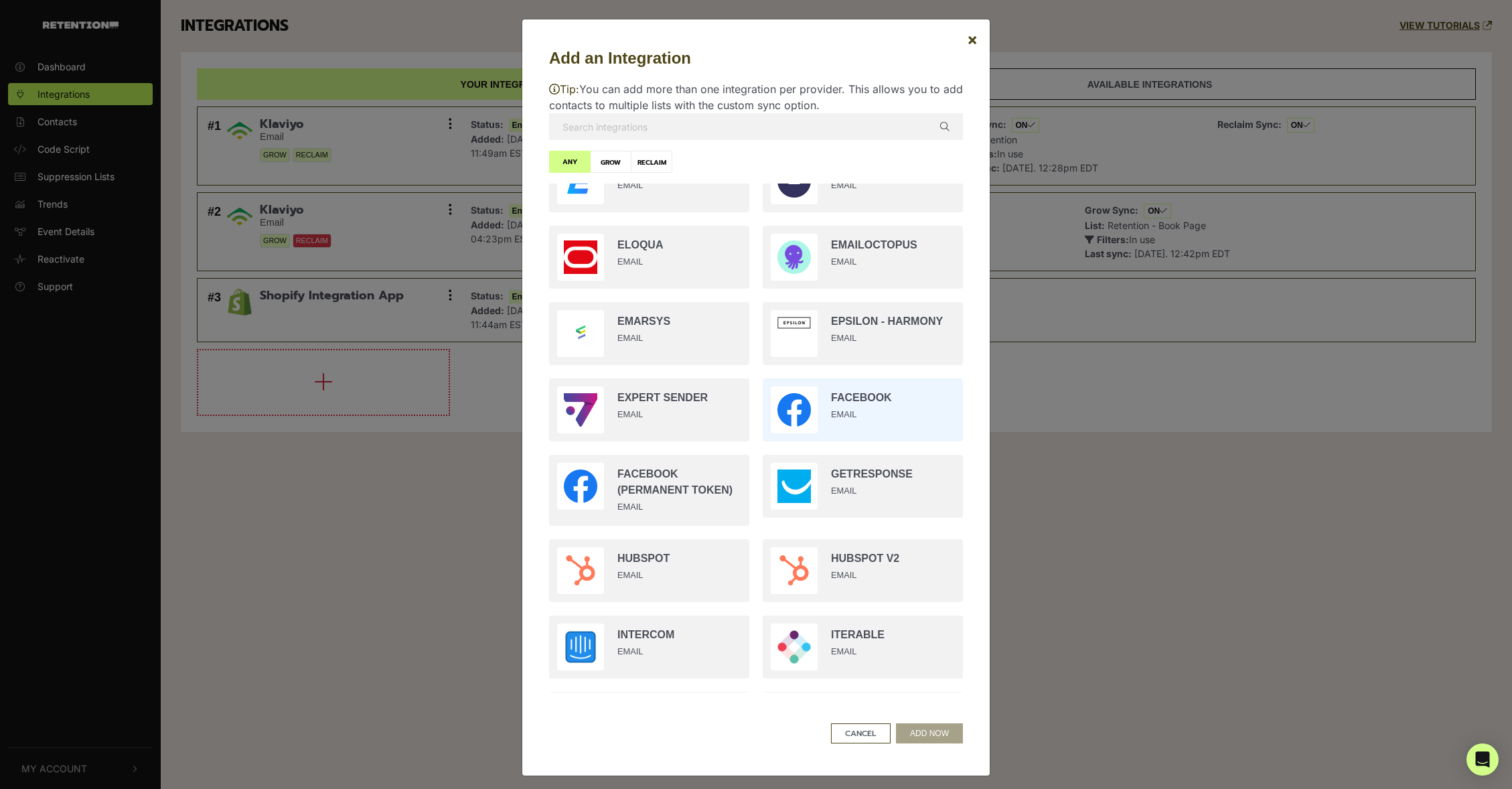
click at [863, 404] on input "radio" at bounding box center [862, 410] width 214 height 76
radio input "true"
click at [947, 733] on button "ADD NOW" at bounding box center [929, 732] width 67 height 20
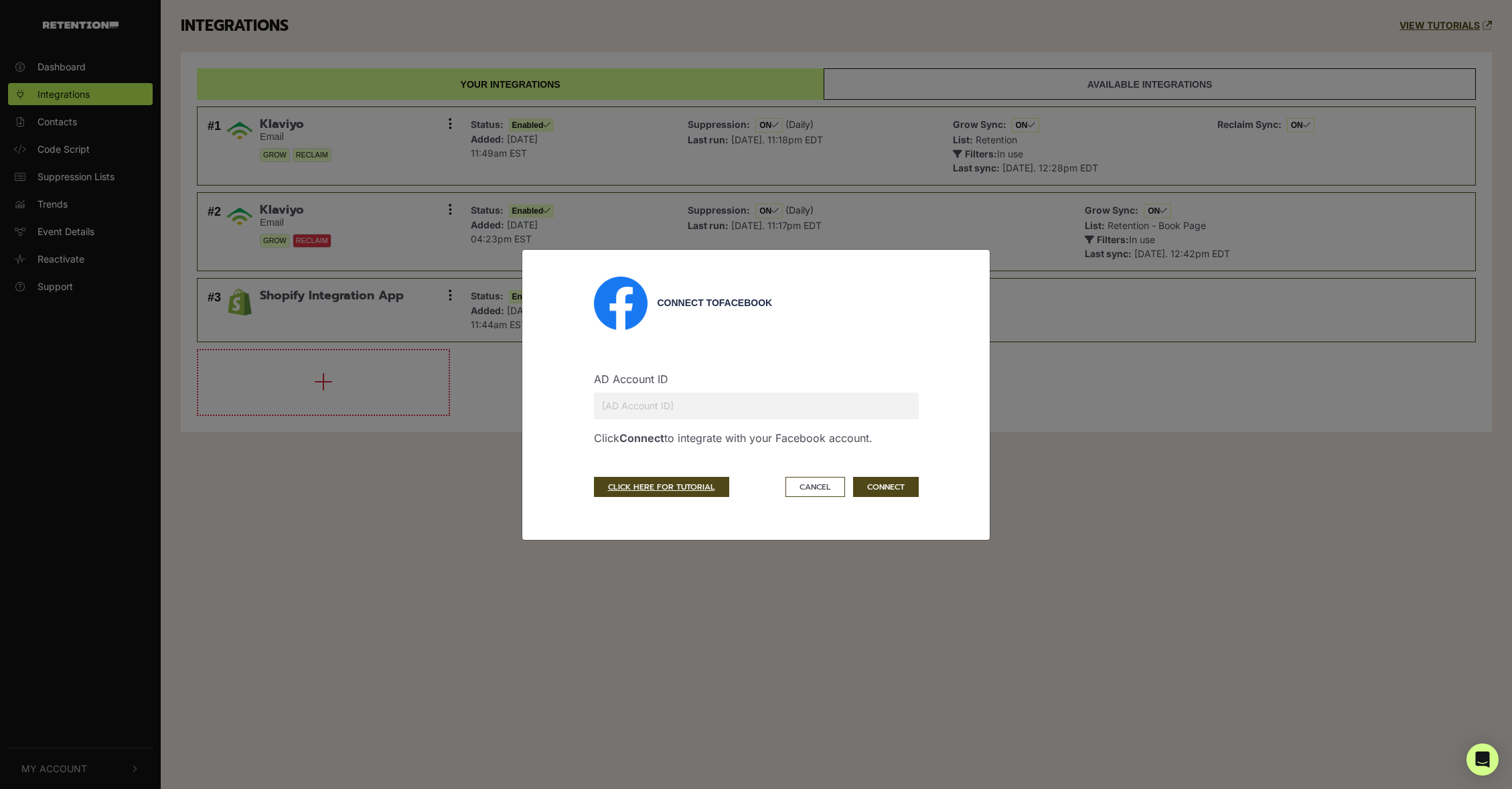
click at [689, 403] on input "text" at bounding box center [756, 405] width 325 height 26
type input "43185712"
click at [910, 492] on button "CONNECT" at bounding box center [885, 487] width 65 height 20
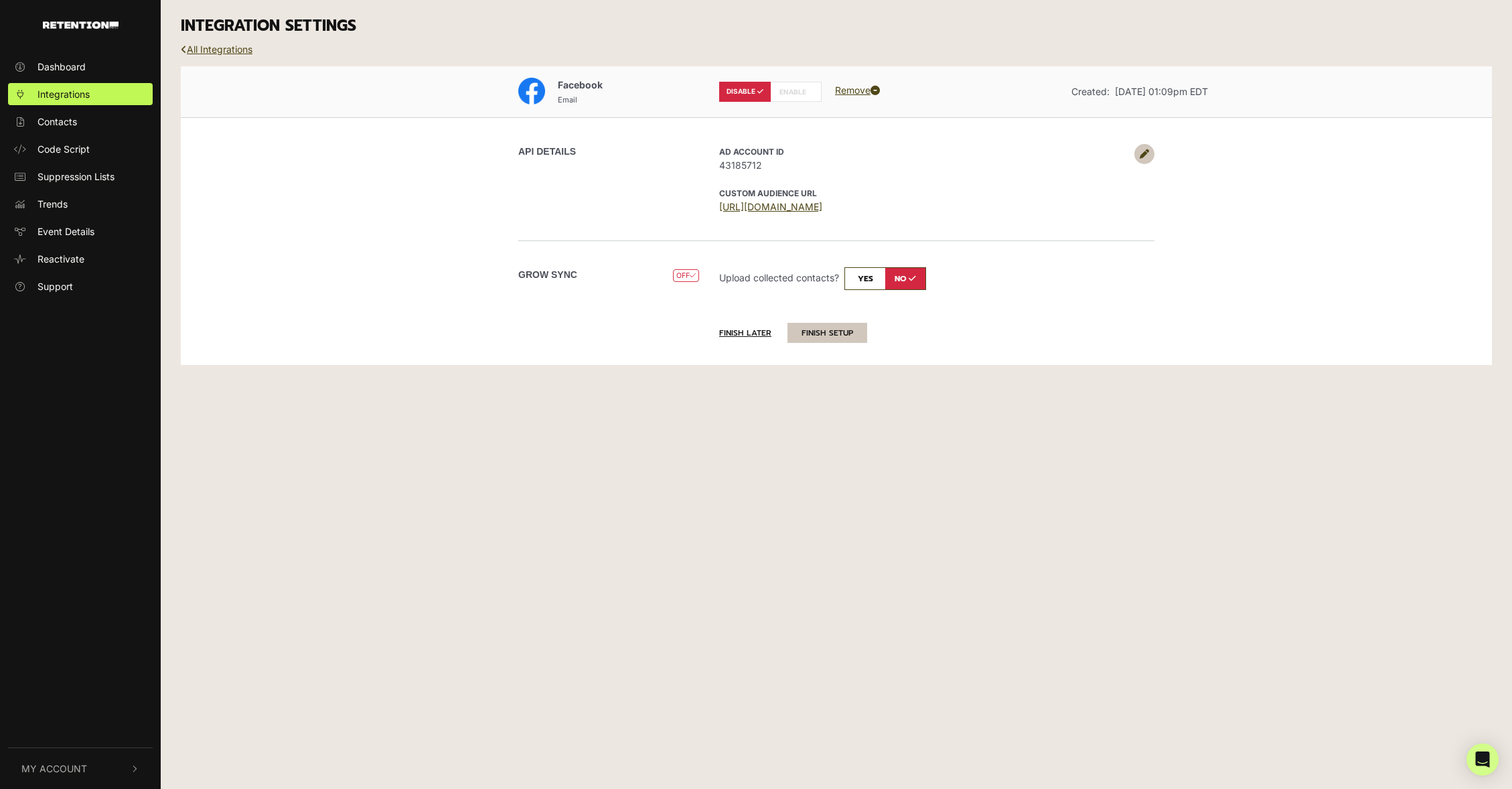
click at [822, 333] on button "FINISH SETUP" at bounding box center [827, 333] width 80 height 20
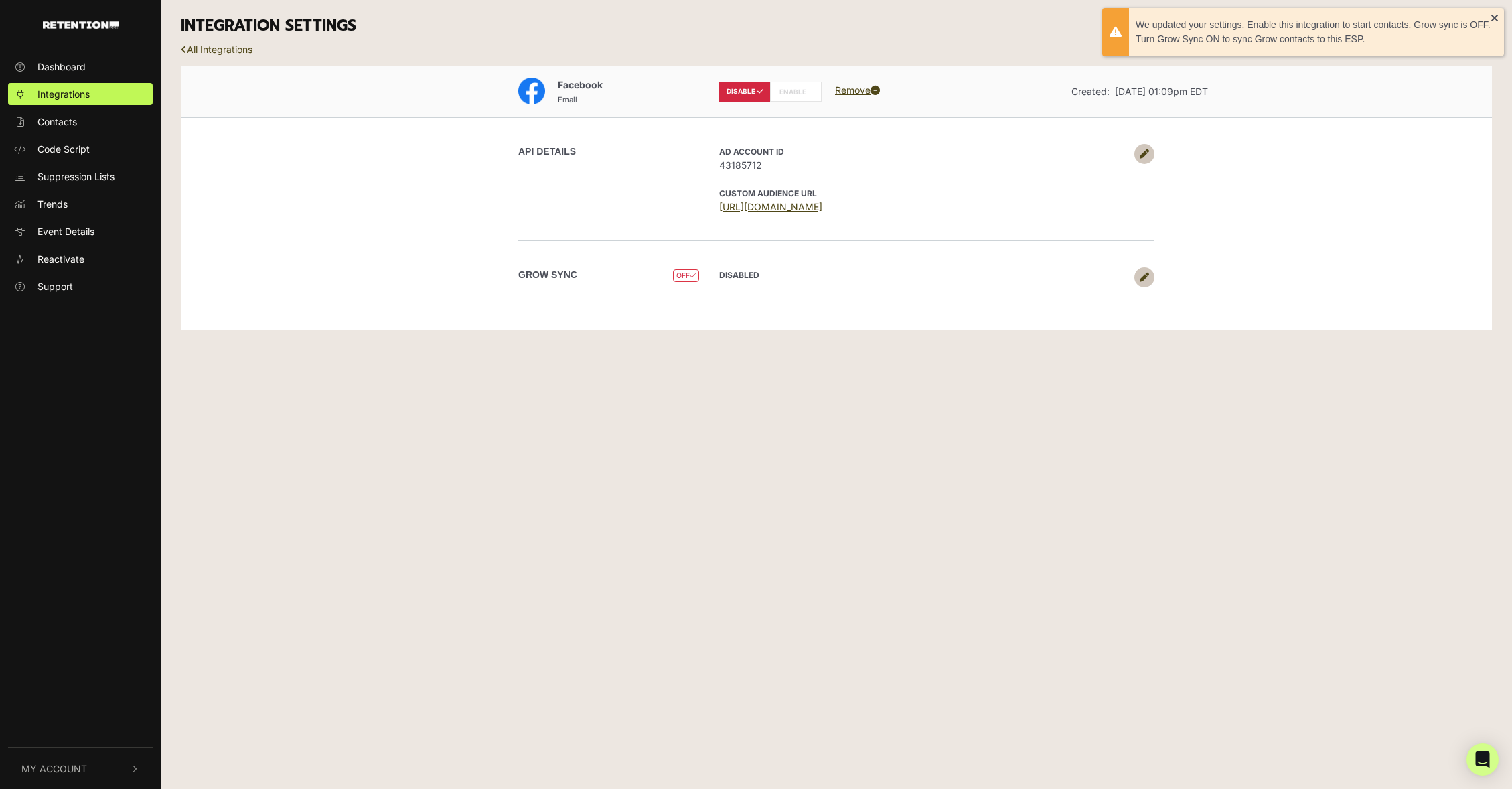
click at [810, 91] on icon at bounding box center [809, 92] width 6 height 7
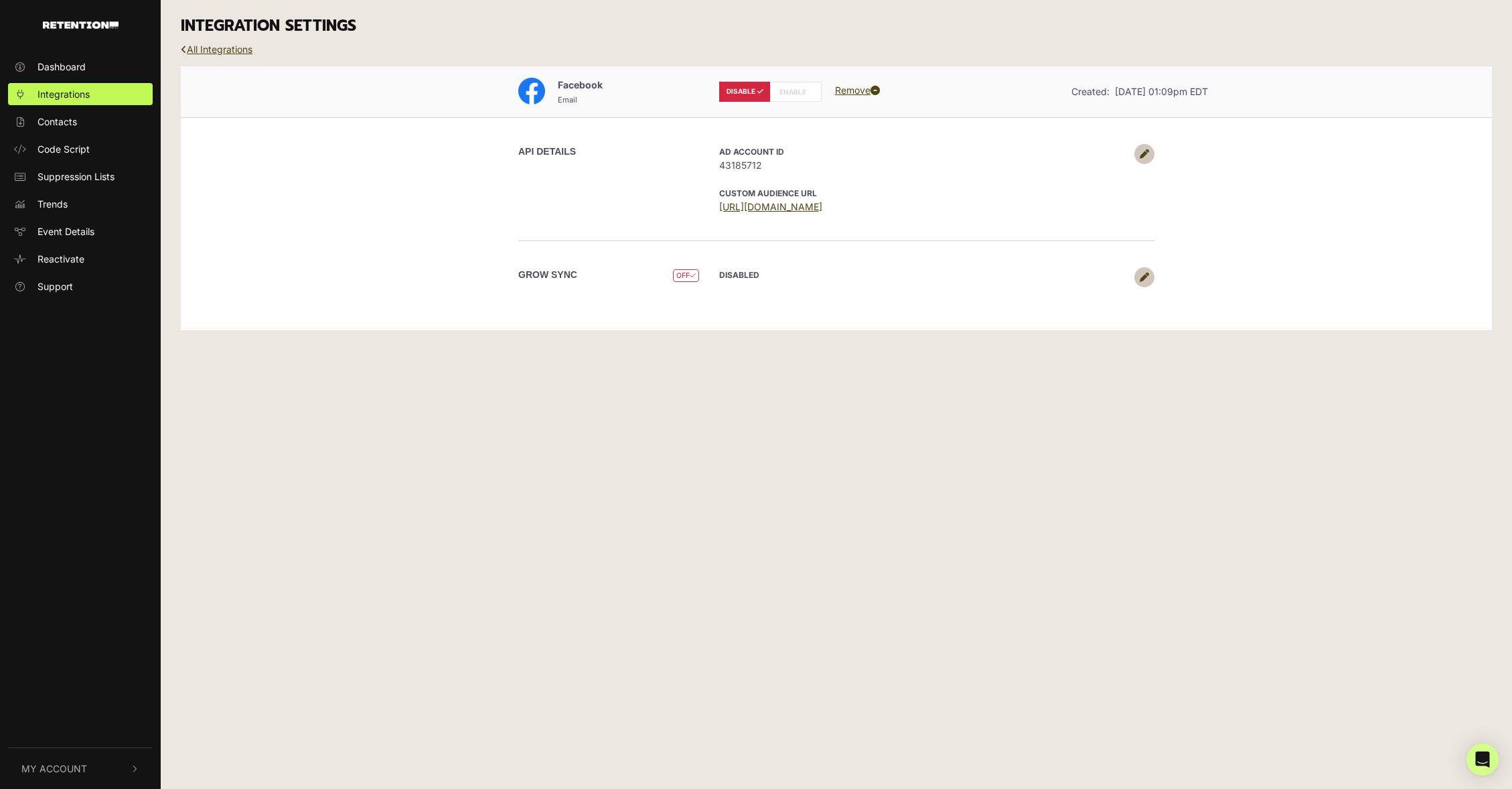
click at [784, 93] on label "ENABLE" at bounding box center [795, 92] width 52 height 20
radio input "false"
radio input "true"
